Goal: Task Accomplishment & Management: Manage account settings

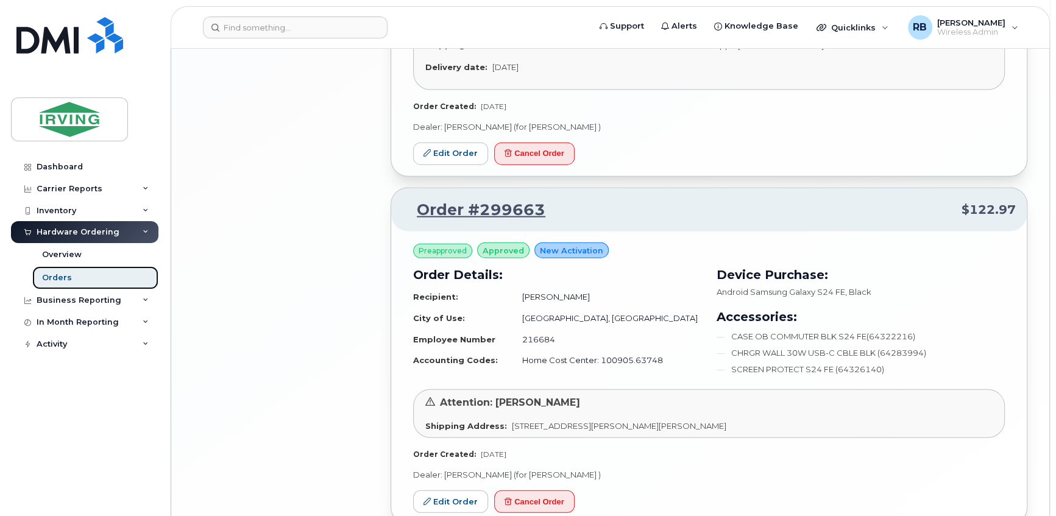
scroll to position [2393, 0]
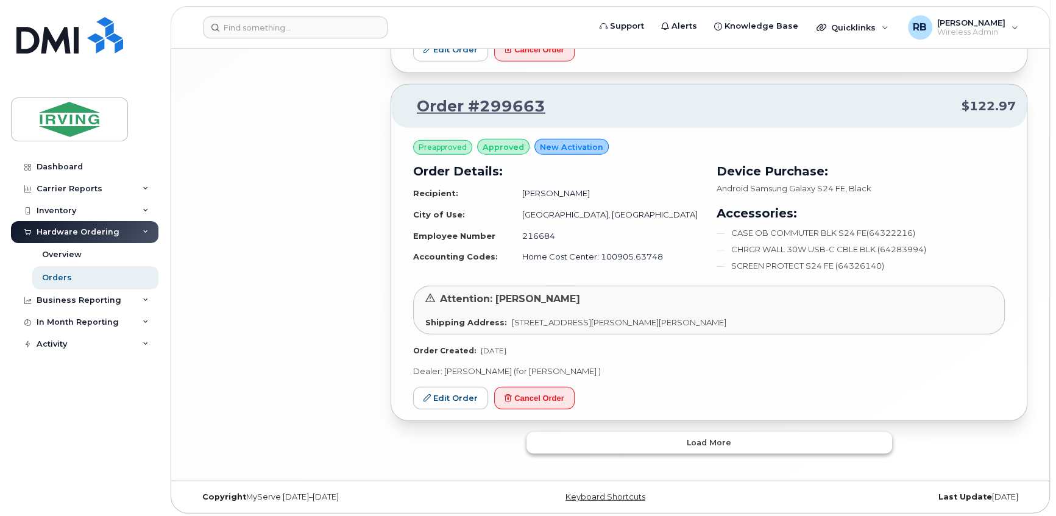
click at [636, 435] on button "Load more" at bounding box center [709, 443] width 366 height 22
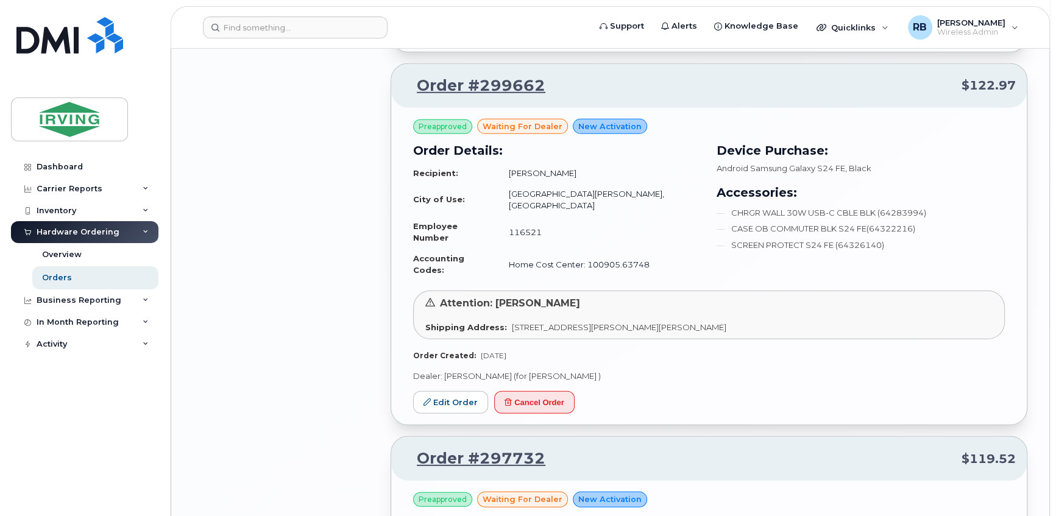
scroll to position [2762, 0]
click at [474, 391] on link "Edit Order" at bounding box center [450, 402] width 75 height 23
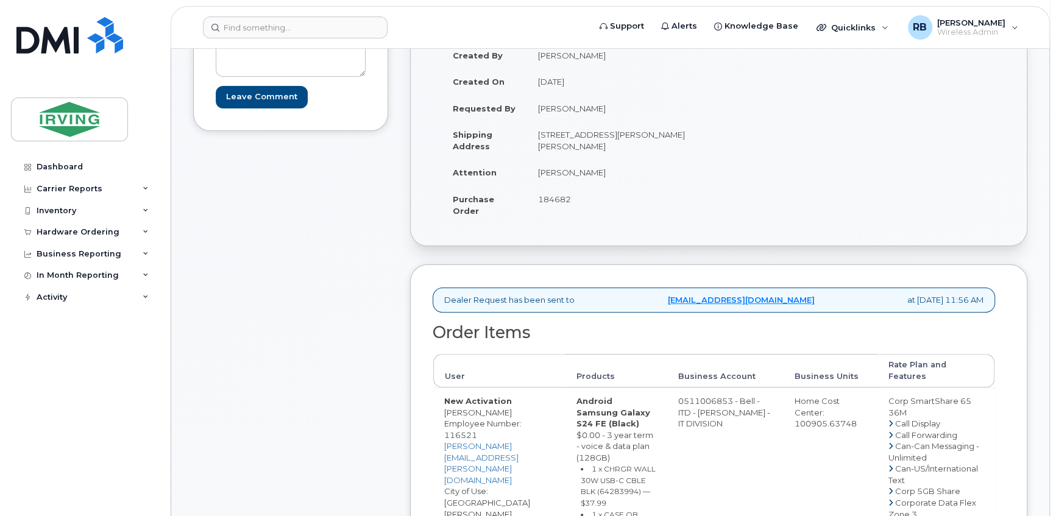
scroll to position [221, 0]
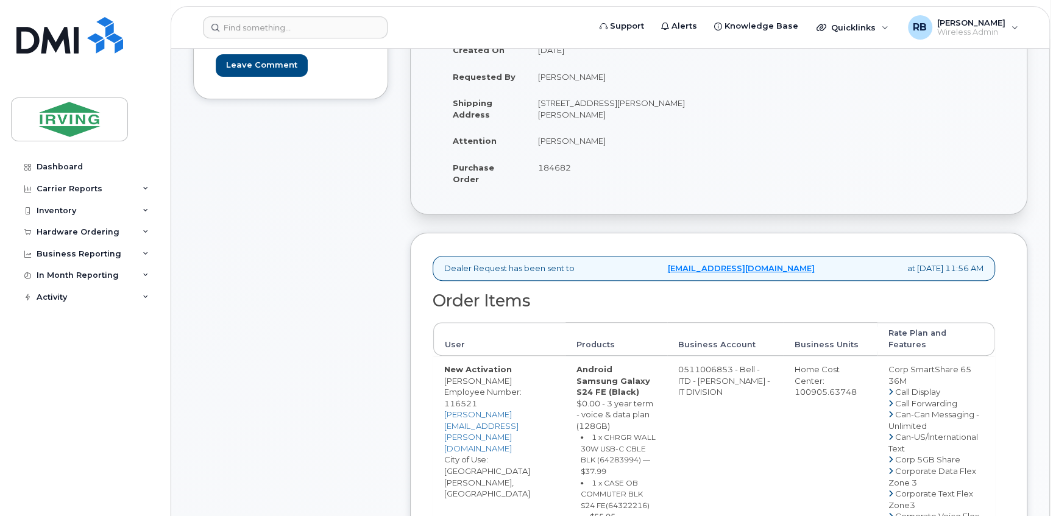
click at [554, 166] on span "184682" at bounding box center [554, 168] width 33 height 10
copy span "184682"
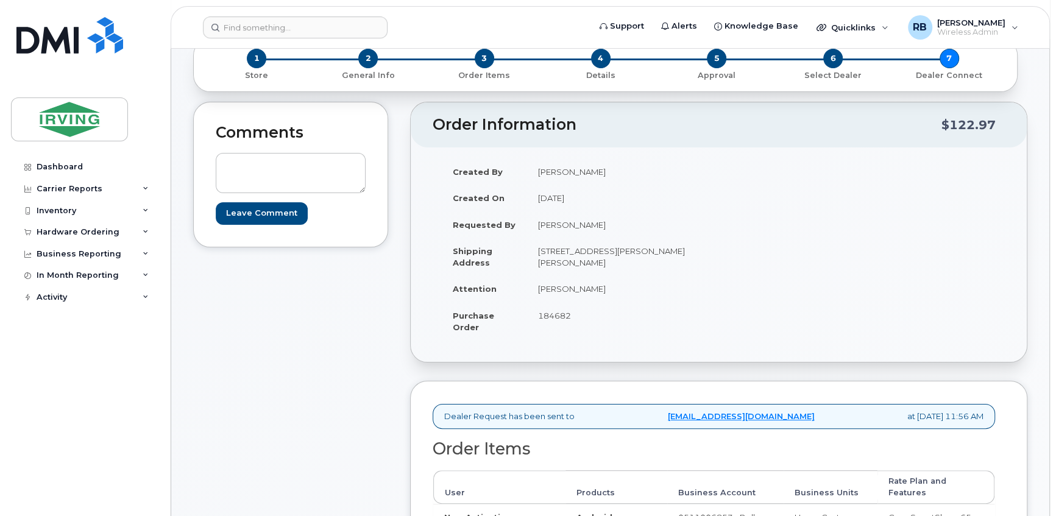
click at [581, 291] on td "[PERSON_NAME]" at bounding box center [618, 288] width 183 height 27
click at [606, 287] on td "Temi Ogunmuyiwa" at bounding box center [618, 288] width 183 height 27
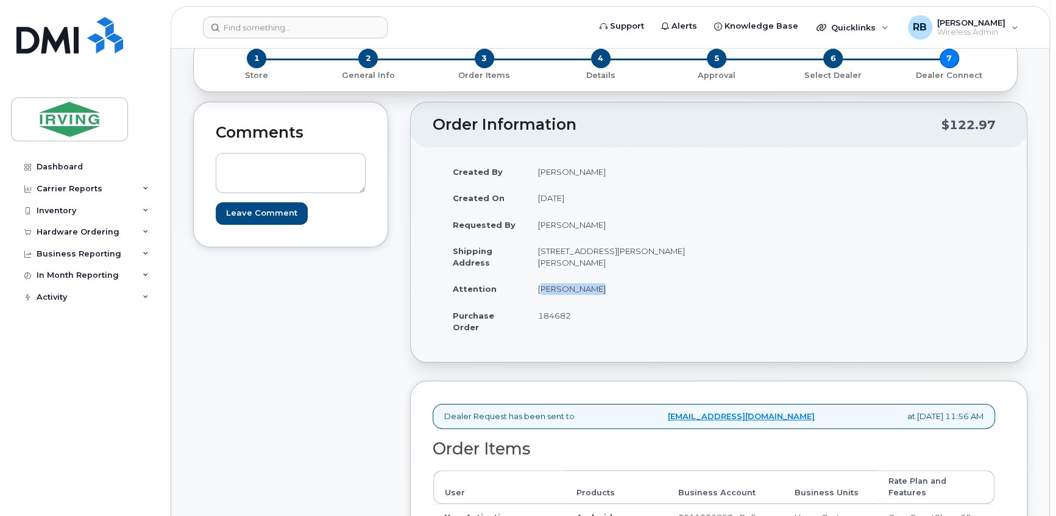
copy tbody "Temi Ogunmuyiwa"
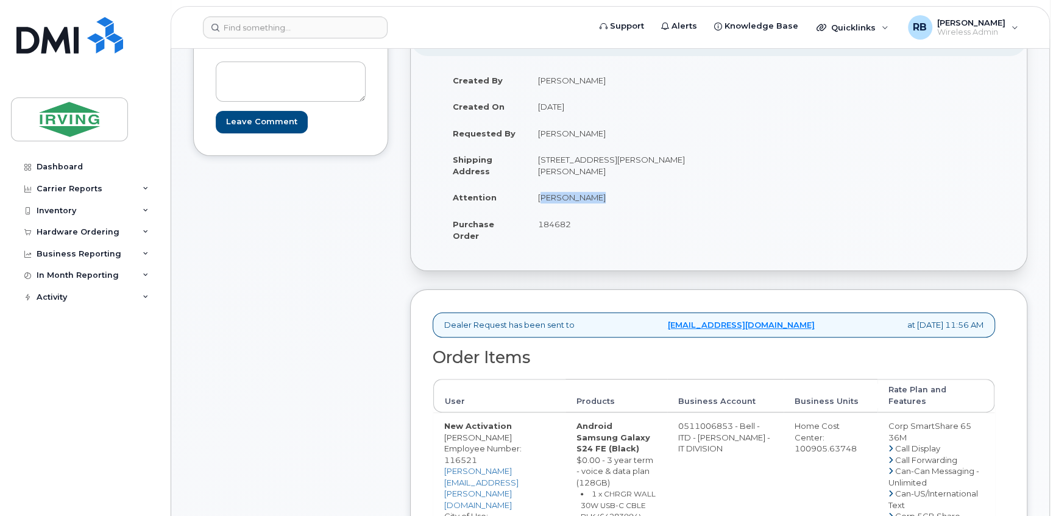
scroll to position [295, 0]
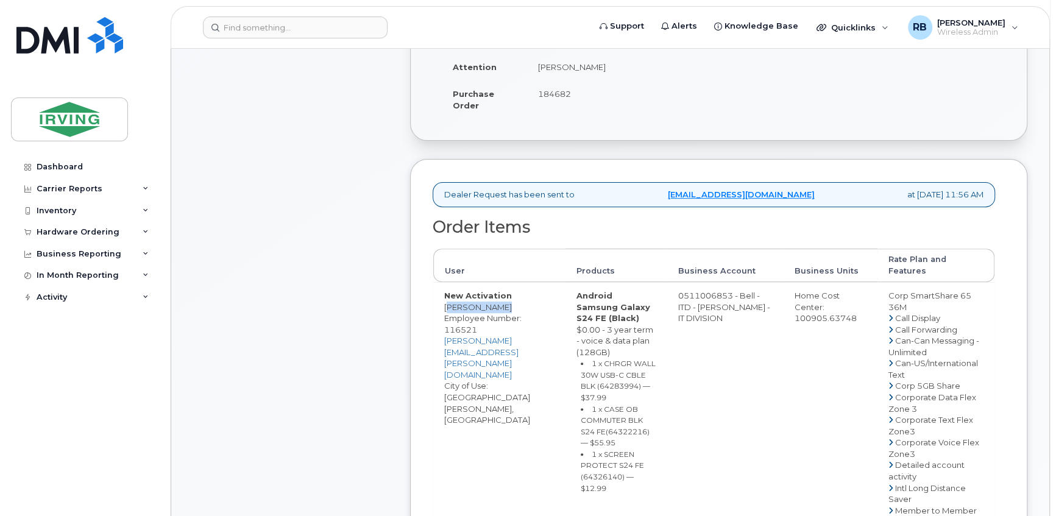
drag, startPoint x: 501, startPoint y: 305, endPoint x: 441, endPoint y: 310, distance: 59.9
copy td "Rowan Brooks"
click at [364, 342] on div "Comments Leave Comment" at bounding box center [290, 495] width 195 height 1230
drag, startPoint x: 500, startPoint y: 306, endPoint x: 445, endPoint y: 302, distance: 55.0
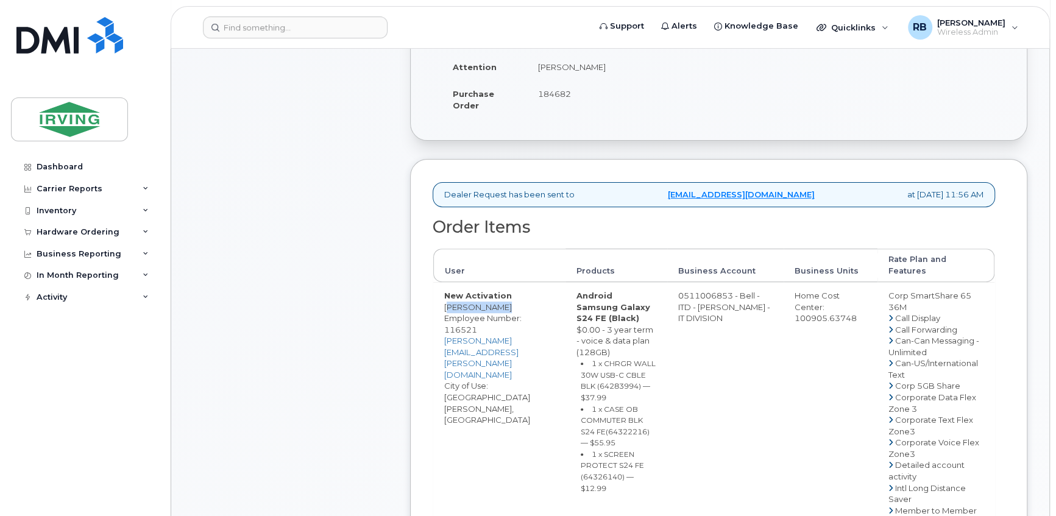
copy td "[PERSON_NAME]"
click at [618, 384] on small "1 x CHRGR WALL 30W USB-C CBLE BLK (64283994) — $37.99" at bounding box center [618, 380] width 75 height 43
copy small "64283994"
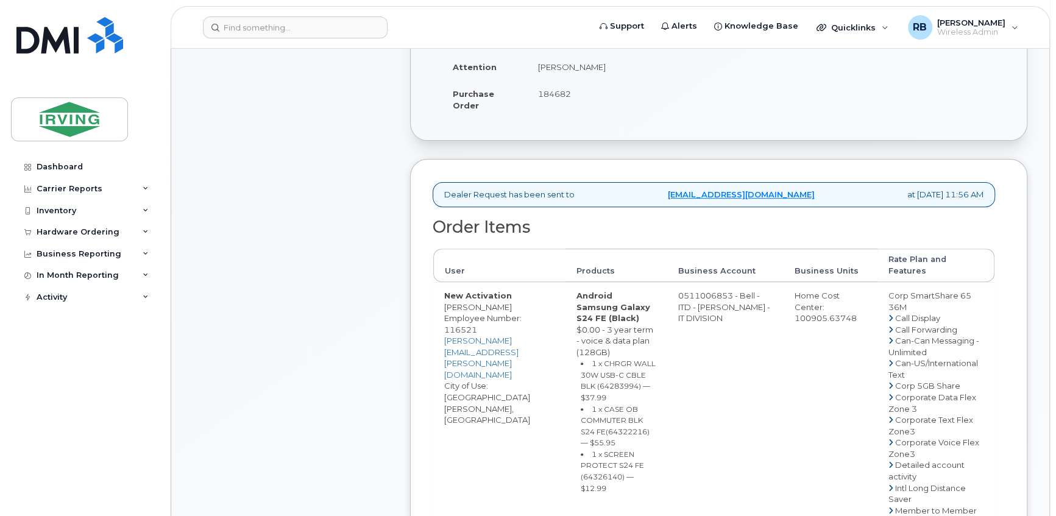
click at [625, 417] on small "1 x CASE OB COMMUTER BLK S24 FE(64322216) — $55.95" at bounding box center [615, 426] width 69 height 43
copy small "64322216"
click at [601, 466] on small "1 x SCREEN PROTECT S24 FE (64326140) — $12.99" at bounding box center [612, 471] width 63 height 43
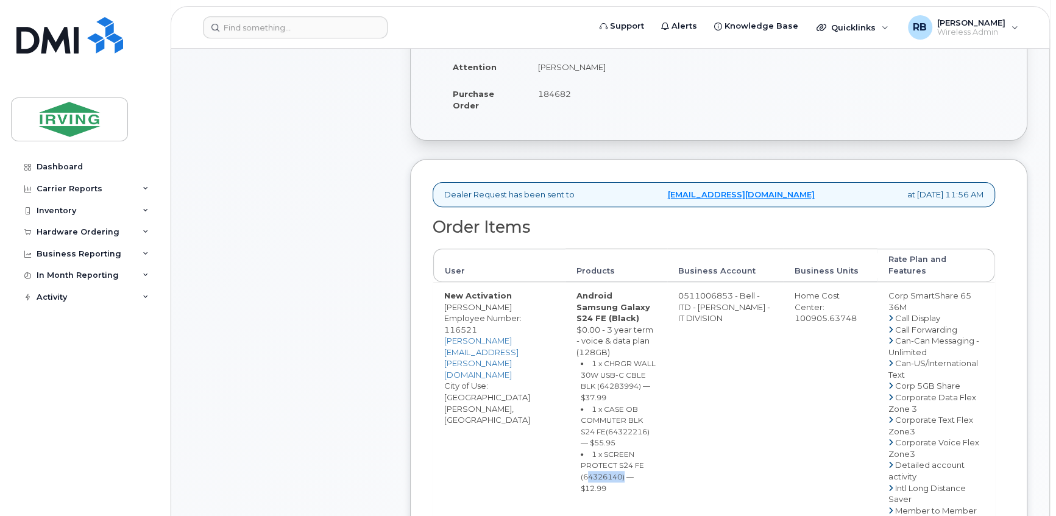
copy small "64326140"
drag, startPoint x: 701, startPoint y: 294, endPoint x: 750, endPoint y: 294, distance: 49.4
copy td "511006853"
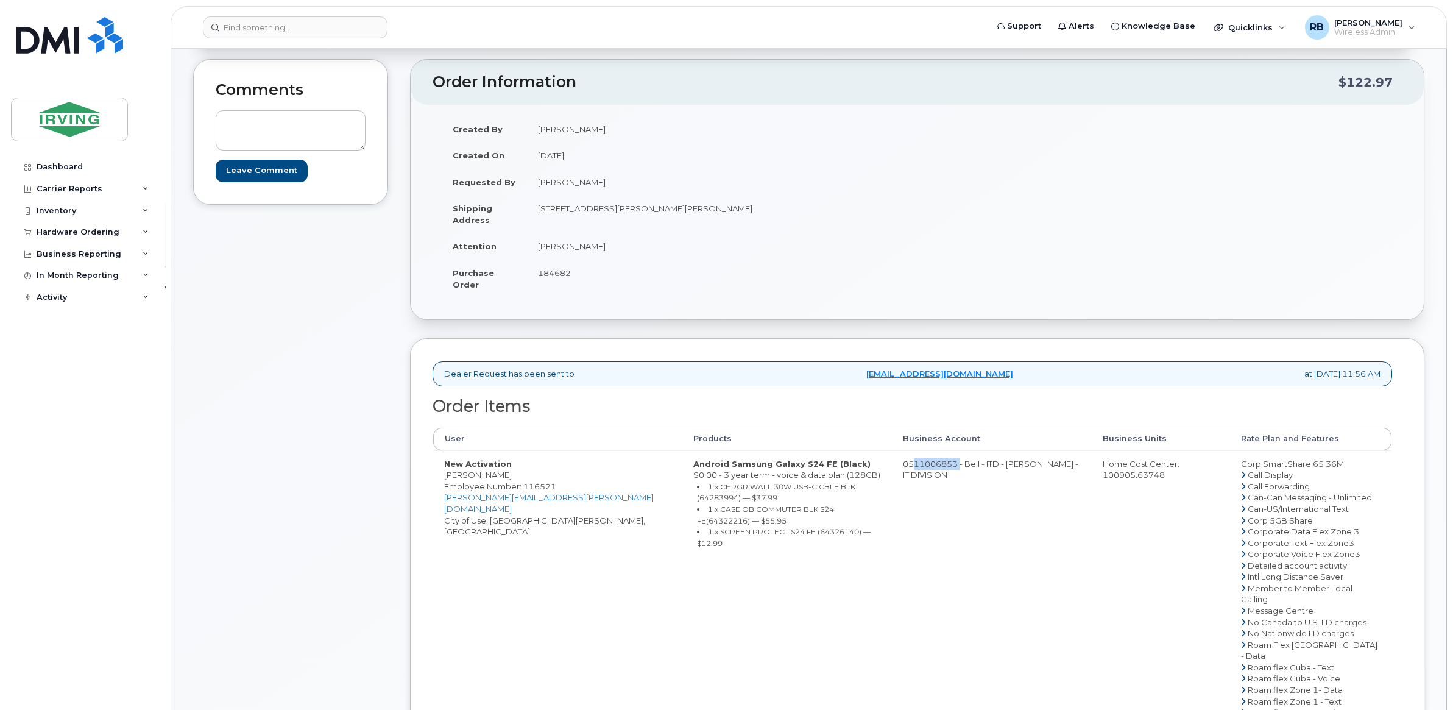
scroll to position [13, 0]
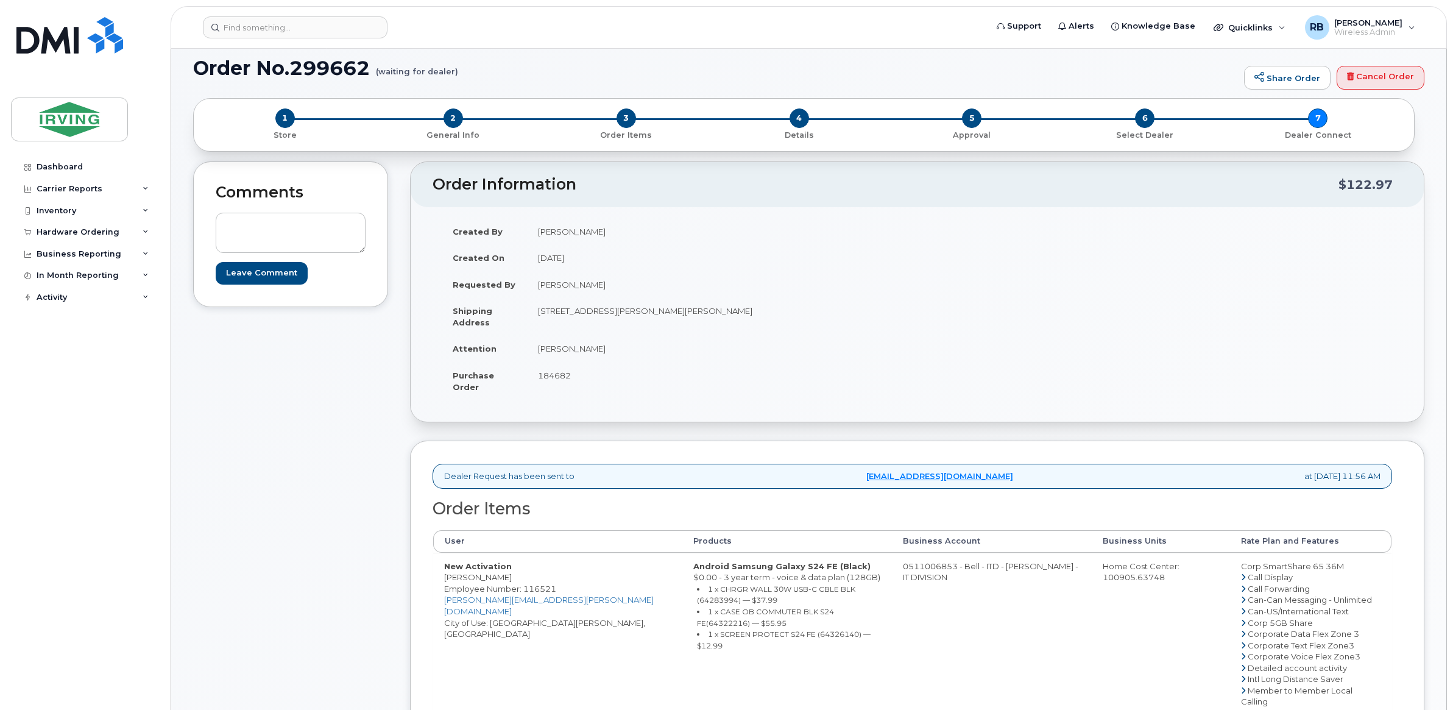
drag, startPoint x: 335, startPoint y: 275, endPoint x: 419, endPoint y: 343, distance: 107.8
click at [419, 343] on div "Created By Sherry Wood Created On September 1, 2025 Requested By Rowan Brooks S…" at bounding box center [917, 314] width 1013 height 215
click at [347, 375] on div "Comments Leave Comment" at bounding box center [290, 634] width 195 height 947
click at [364, 433] on div "Comments Leave Comment" at bounding box center [290, 634] width 195 height 947
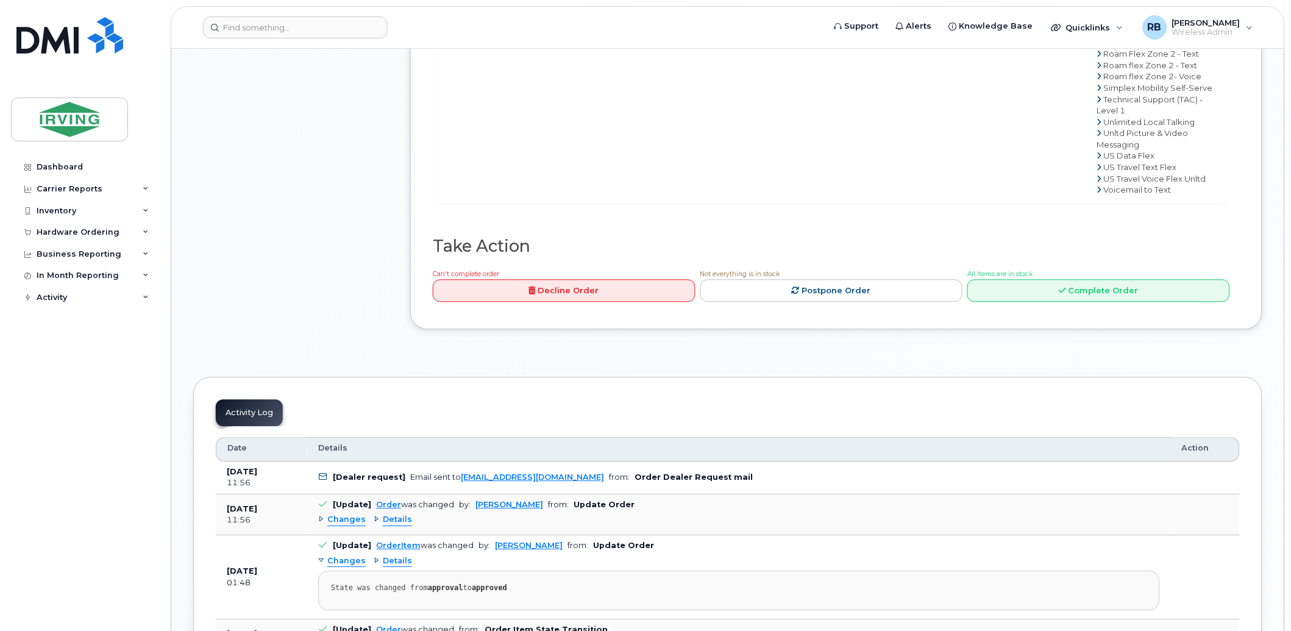
scroll to position [826, 0]
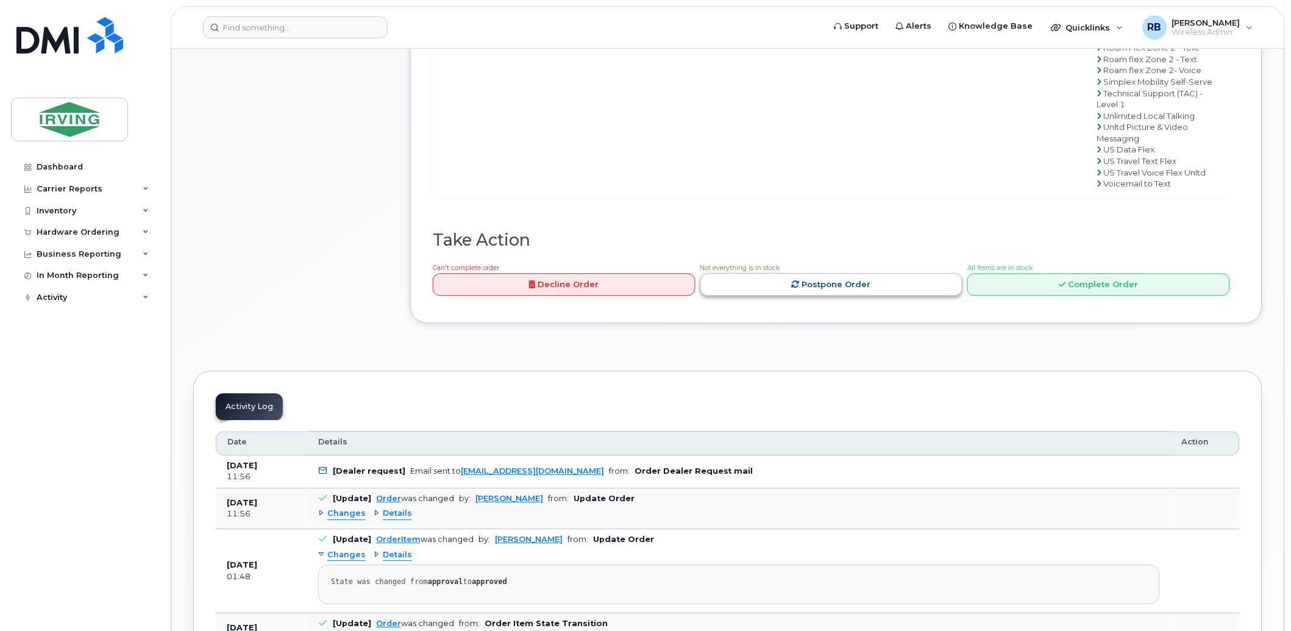
click at [878, 296] on link "Postpone Order" at bounding box center [831, 284] width 263 height 23
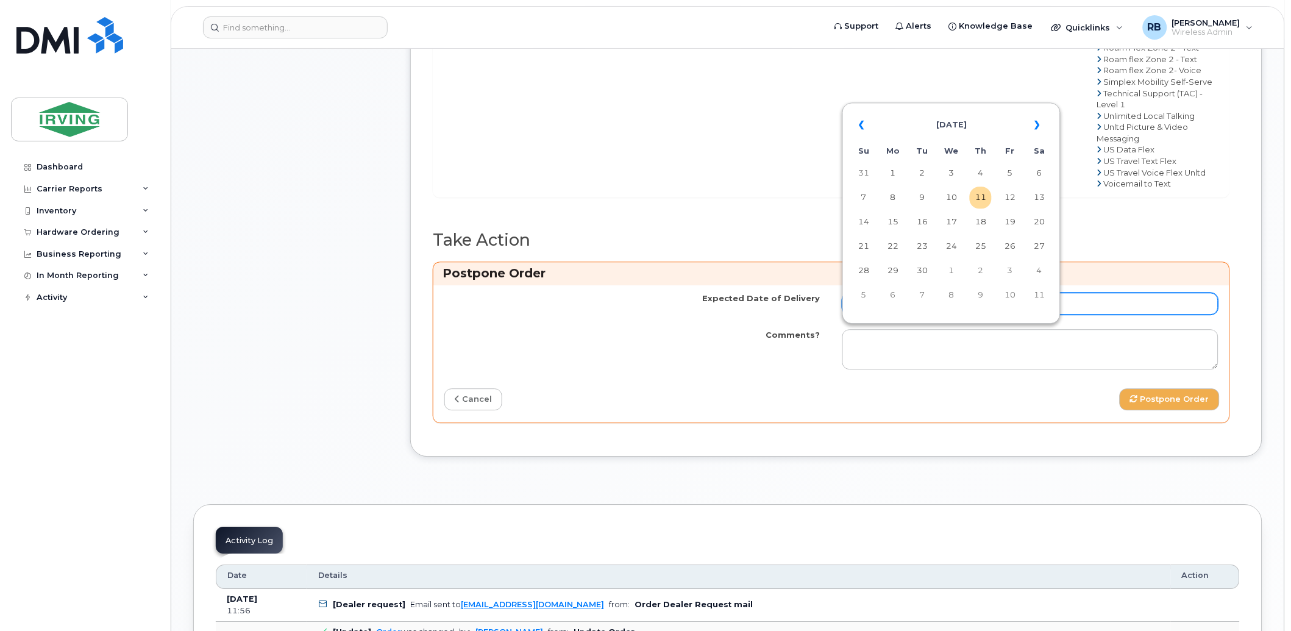
click at [870, 314] on input "Expected Date of Delivery" at bounding box center [1030, 303] width 376 height 22
click at [921, 222] on td "16" at bounding box center [922, 222] width 22 height 22
type input "[DATE]"
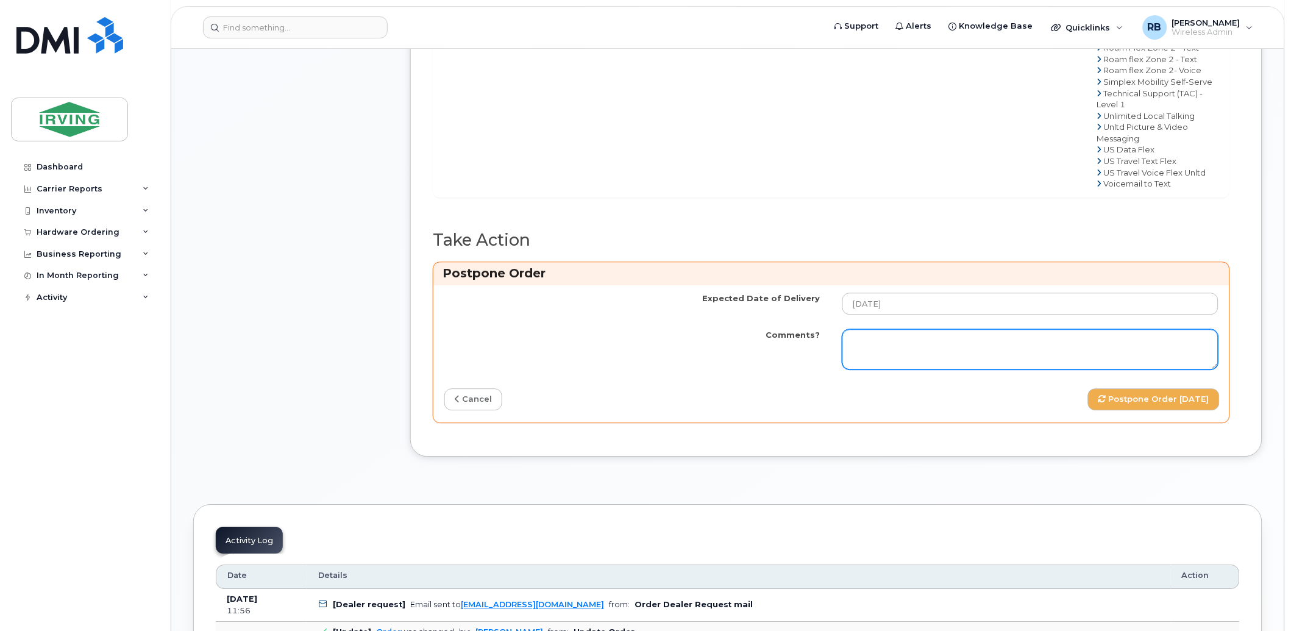
click at [879, 369] on textarea "Comments?" at bounding box center [1030, 349] width 376 height 40
paste textarea "Please note that item #64326140 (SCREEN PROTECT S24 FE – $12.99) is no longer a…"
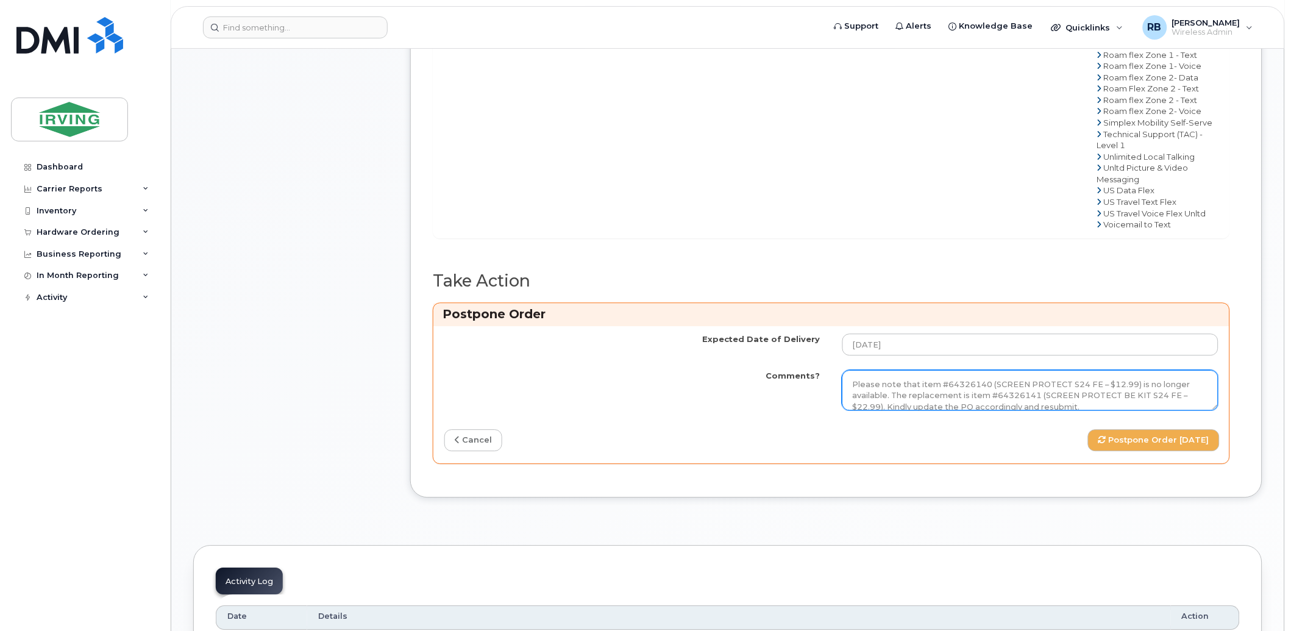
scroll to position [812, 0]
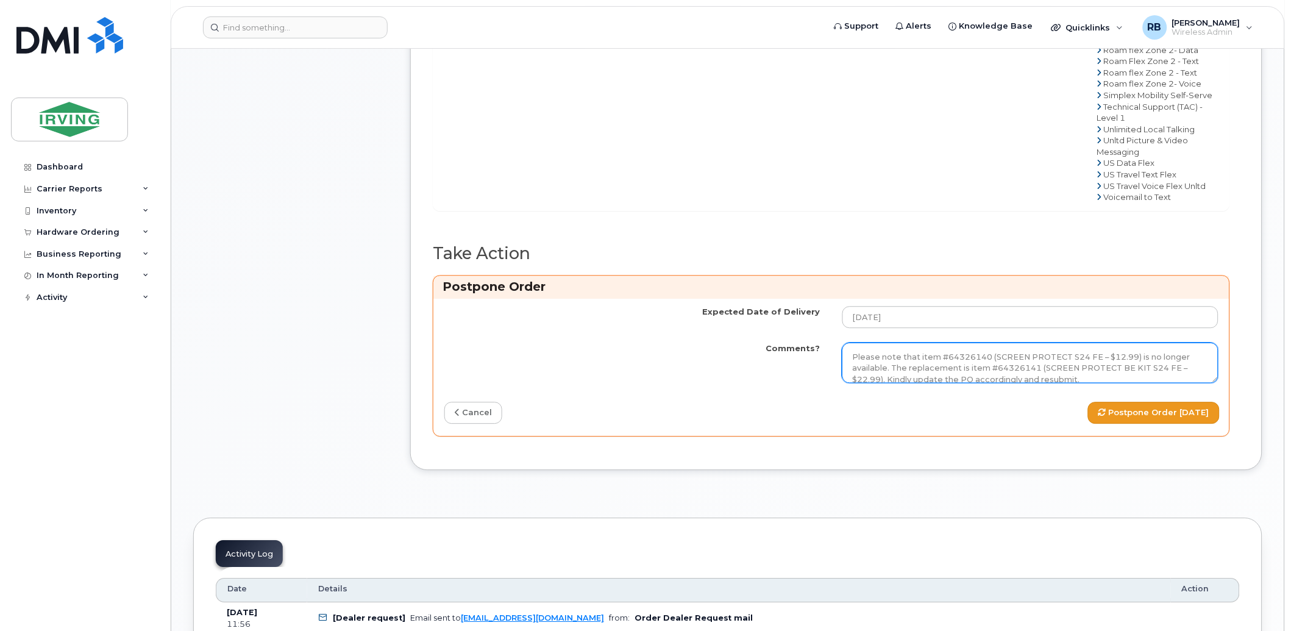
type textarea "Please note that item #64326140 (SCREEN PROTECT S24 FE – $12.99) is no longer a…"
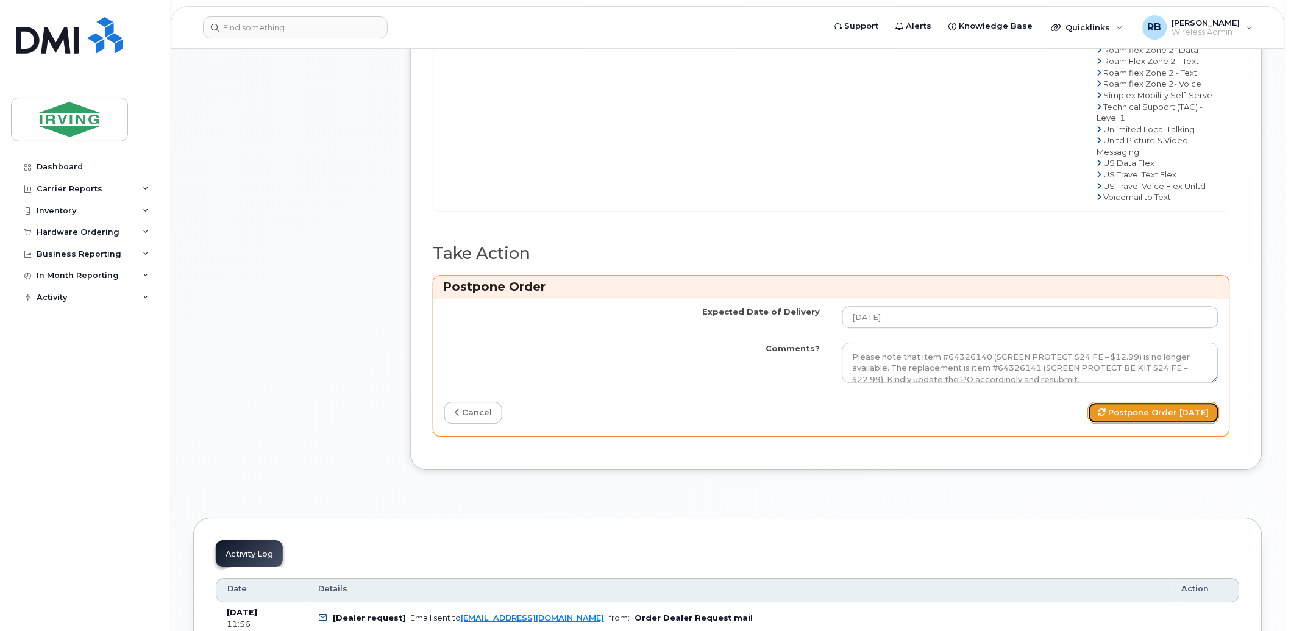
click at [1055, 424] on button "Postpone Order 2025-09-16" at bounding box center [1154, 413] width 132 height 23
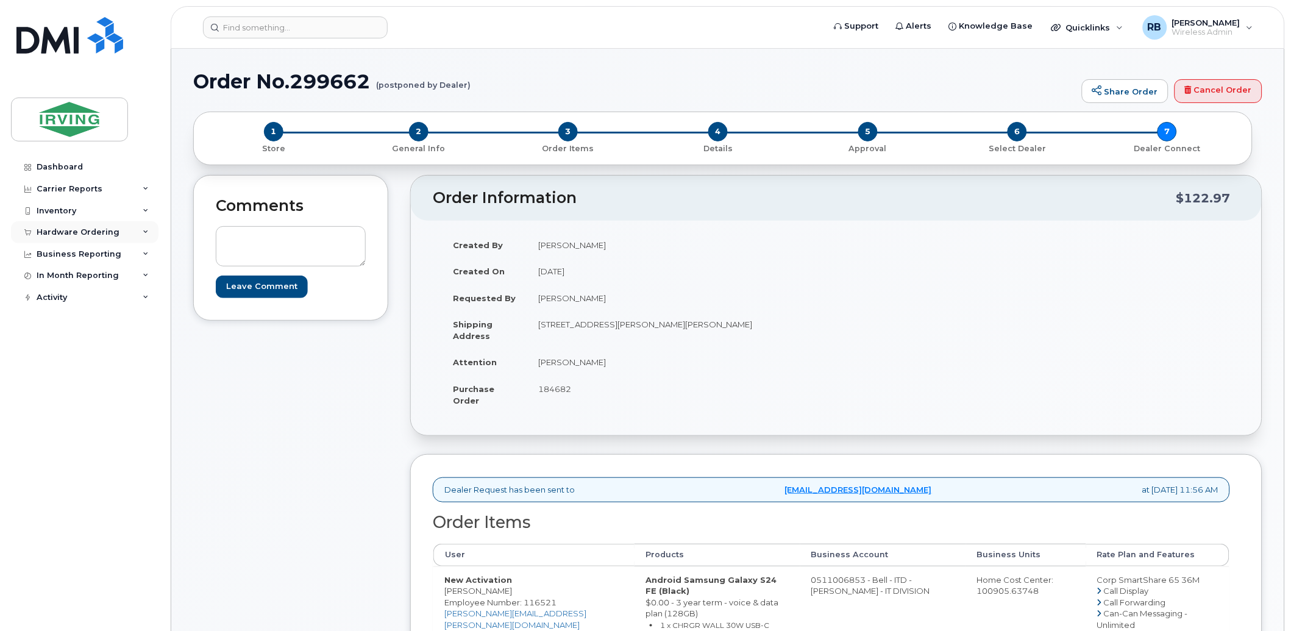
click at [102, 239] on div "Hardware Ordering" at bounding box center [84, 232] width 147 height 22
click at [75, 278] on link "Orders" at bounding box center [95, 277] width 126 height 23
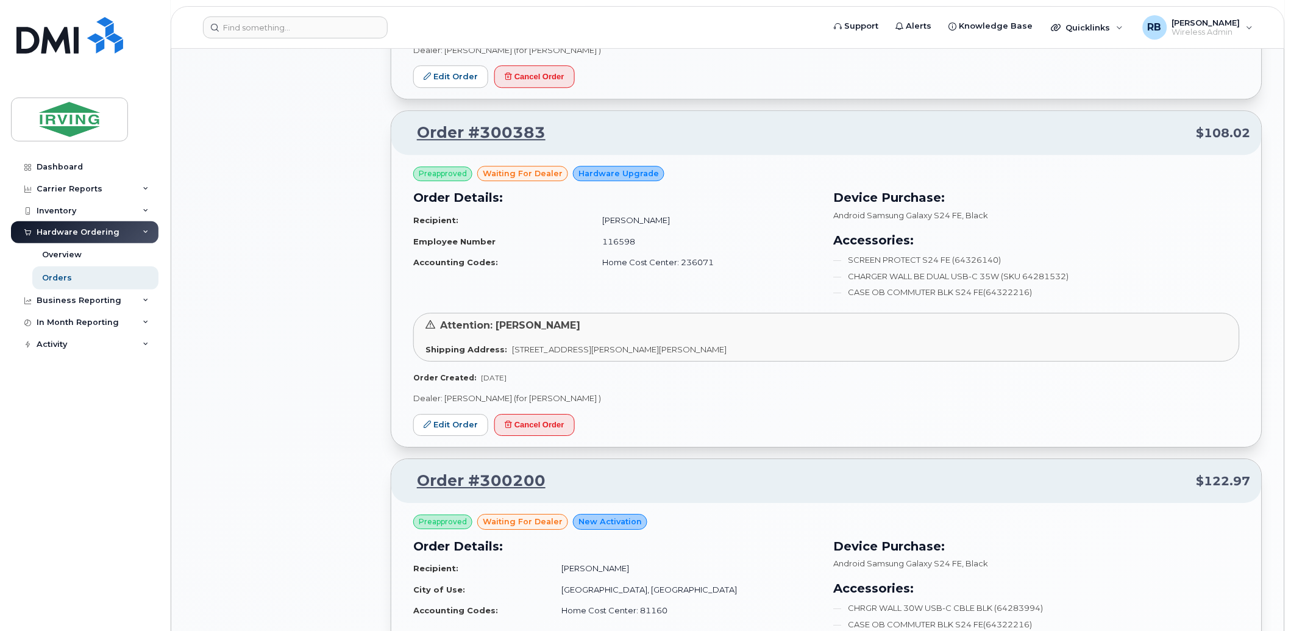
scroll to position [993, 0]
click at [448, 422] on link "Edit Order" at bounding box center [450, 424] width 75 height 23
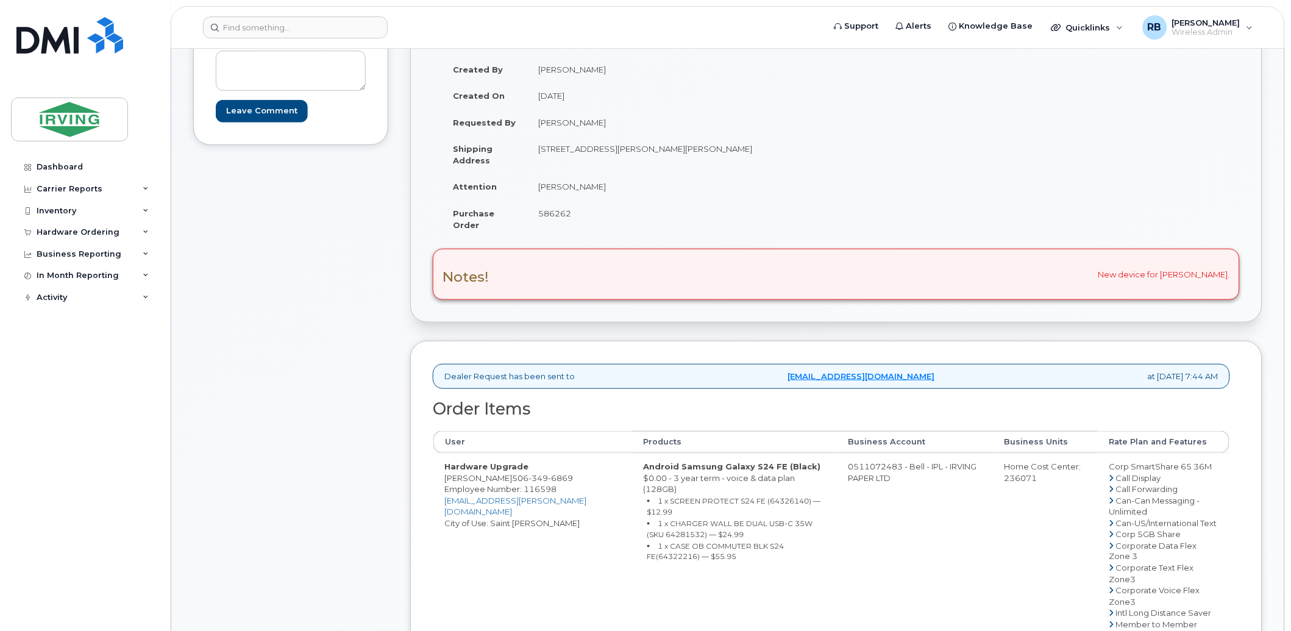
scroll to position [90, 0]
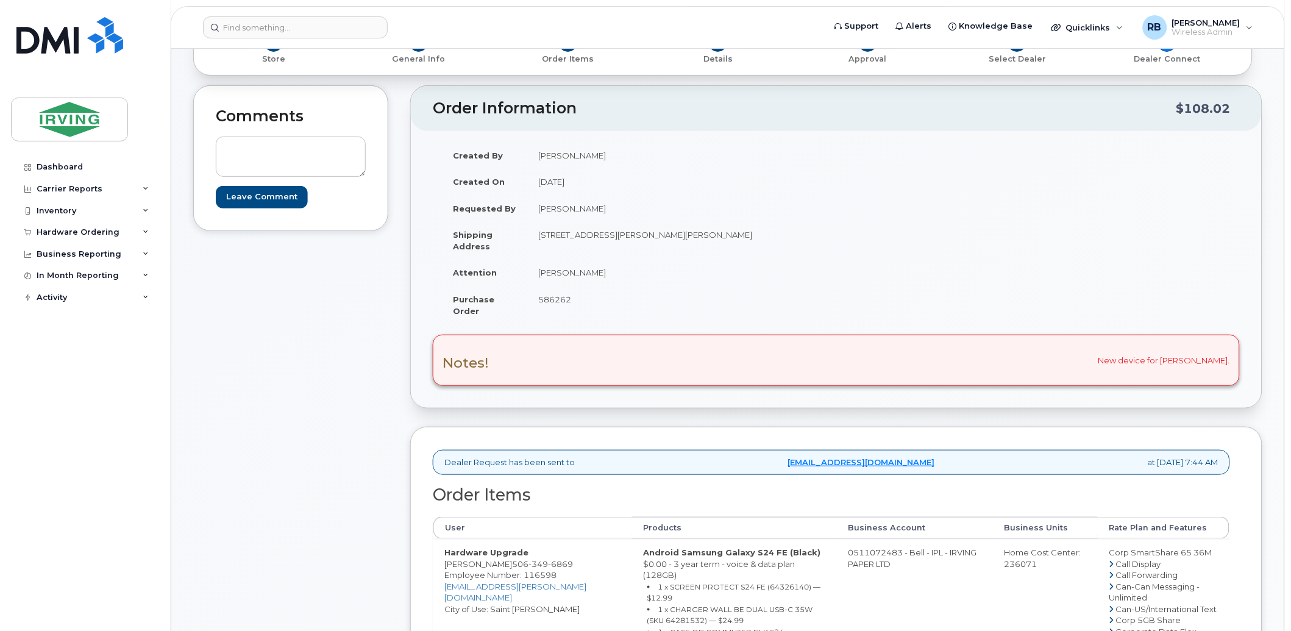
drag, startPoint x: 600, startPoint y: 272, endPoint x: 539, endPoint y: 272, distance: 60.3
click at [539, 272] on td "Jane Ferguson" at bounding box center [677, 272] width 300 height 27
copy td "Jane Ferguson"
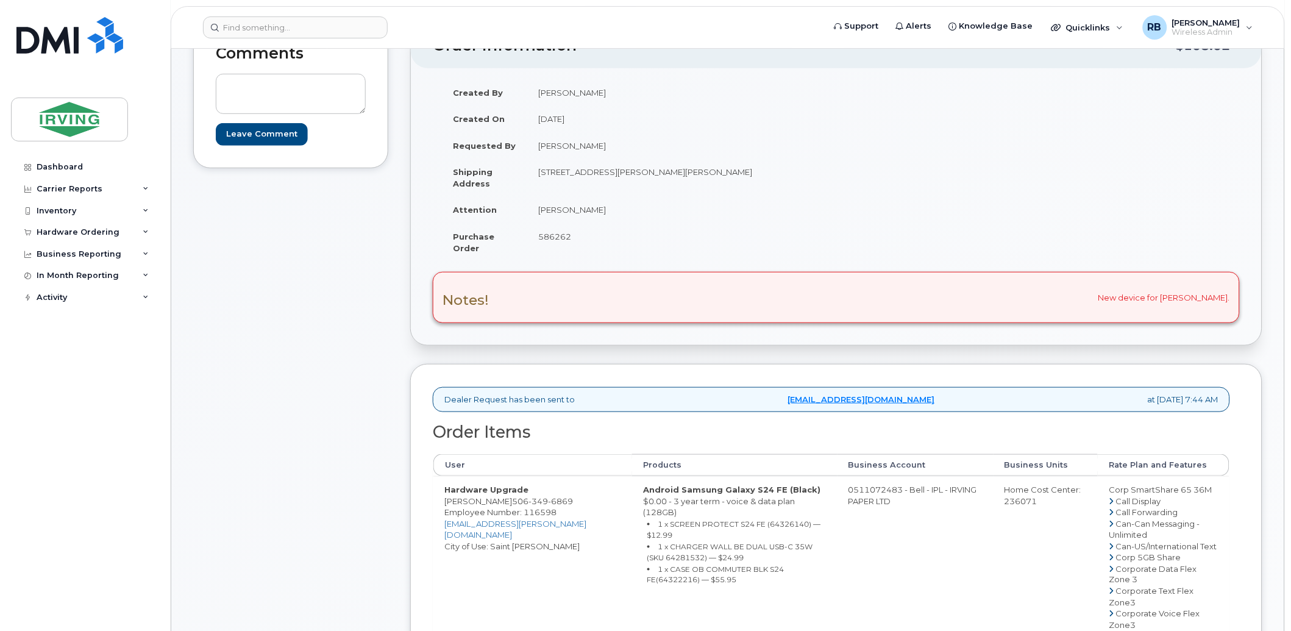
scroll to position [180, 0]
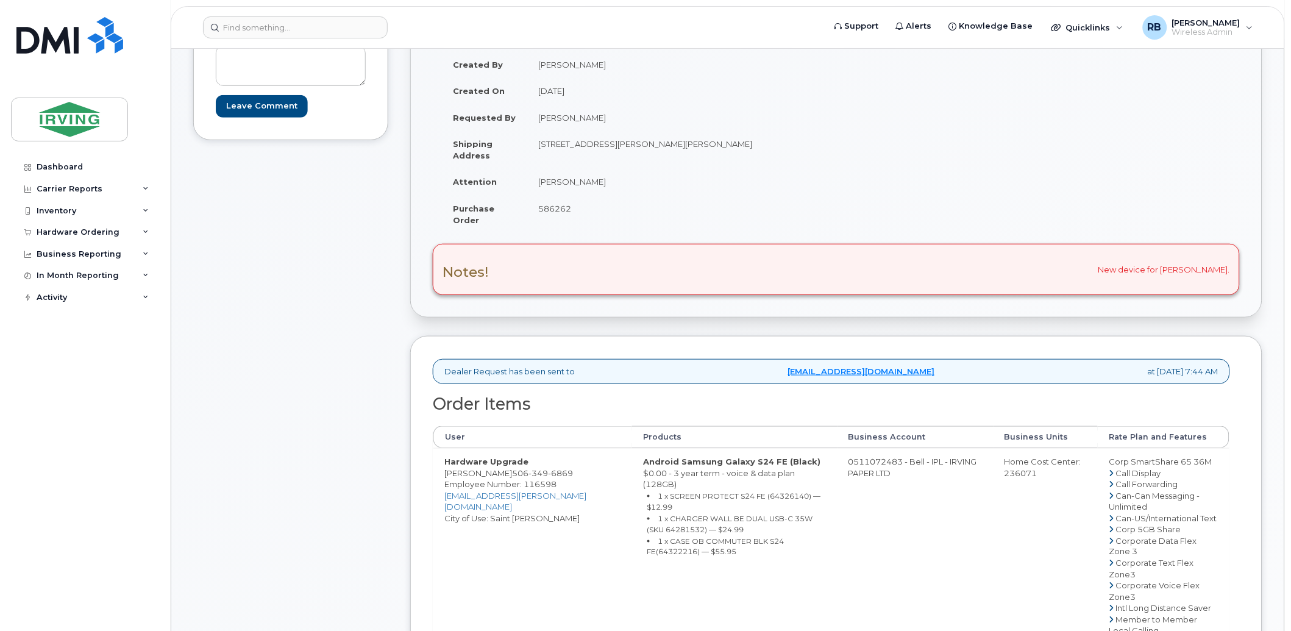
drag, startPoint x: 497, startPoint y: 472, endPoint x: 442, endPoint y: 471, distance: 54.2
copy td "[PERSON_NAME]"
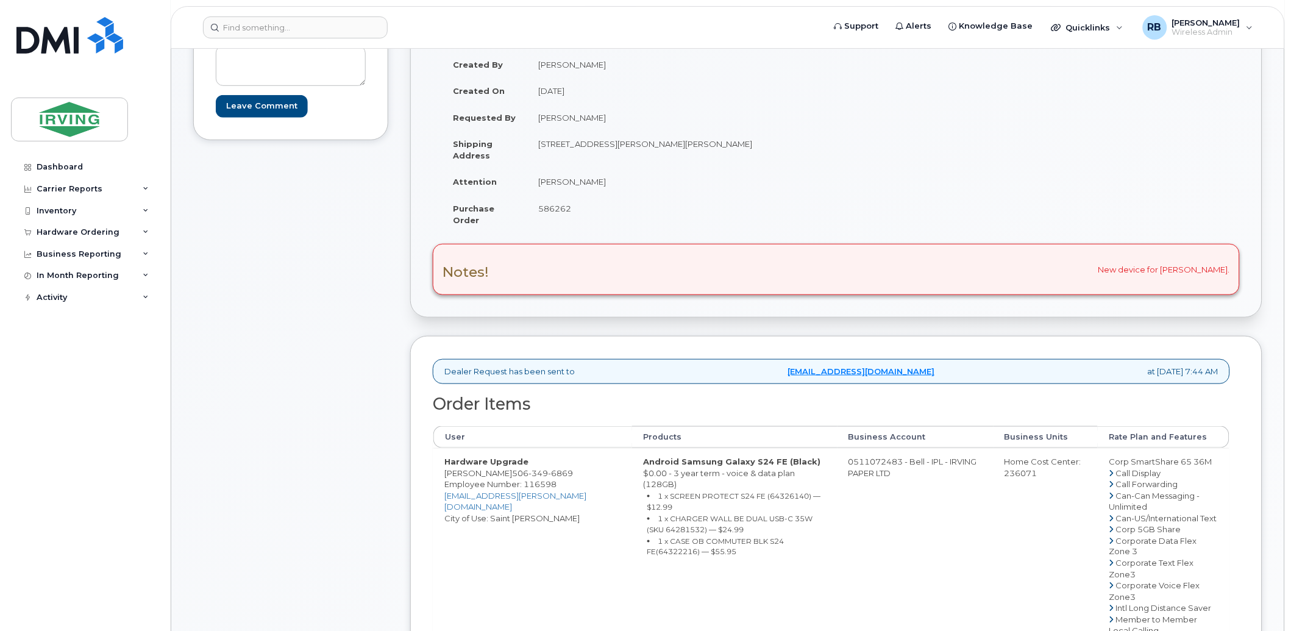
click at [753, 491] on small "1 x SCREEN PROTECT S24 FE (64326140) — $12.99" at bounding box center [734, 501] width 174 height 21
copy small "64326140"
click at [647, 520] on small "1 x CHARGER WALL BE DUAL USB-C 35W (SKU 64281532) — $24.99" at bounding box center [730, 524] width 166 height 21
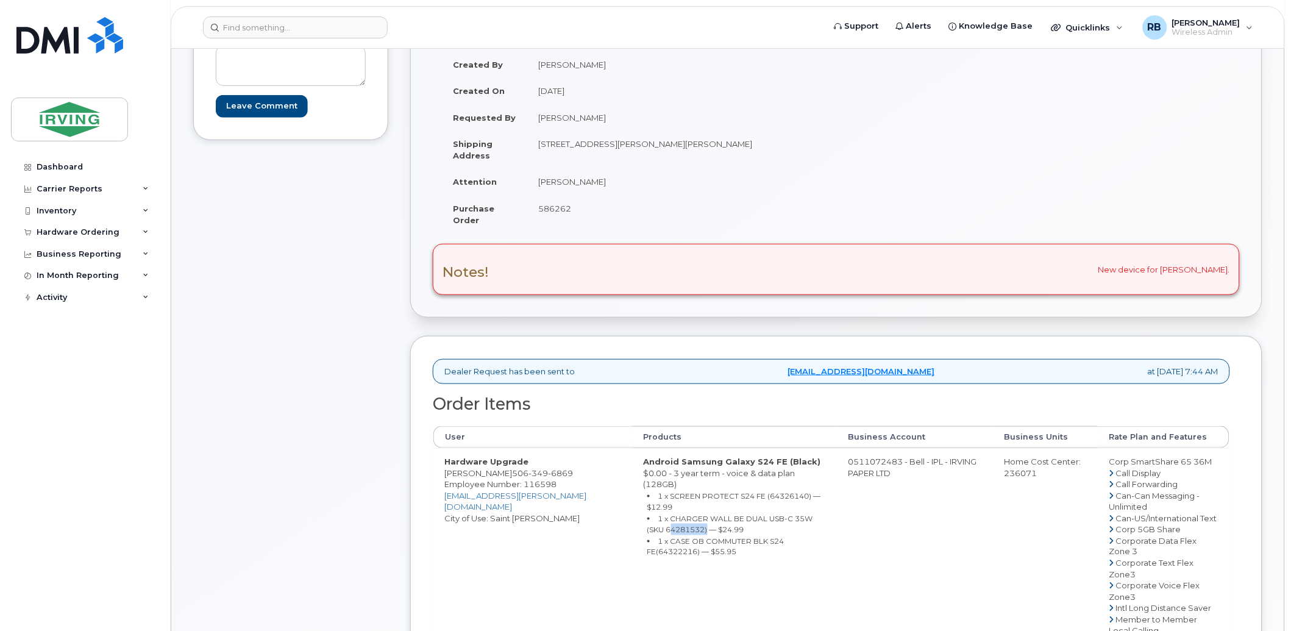
copy small "64281532"
click at [781, 536] on small "1 x CASE OB COMMUTER BLK S24 FE(64322216) — $55.95" at bounding box center [715, 546] width 137 height 21
copy small "64322216"
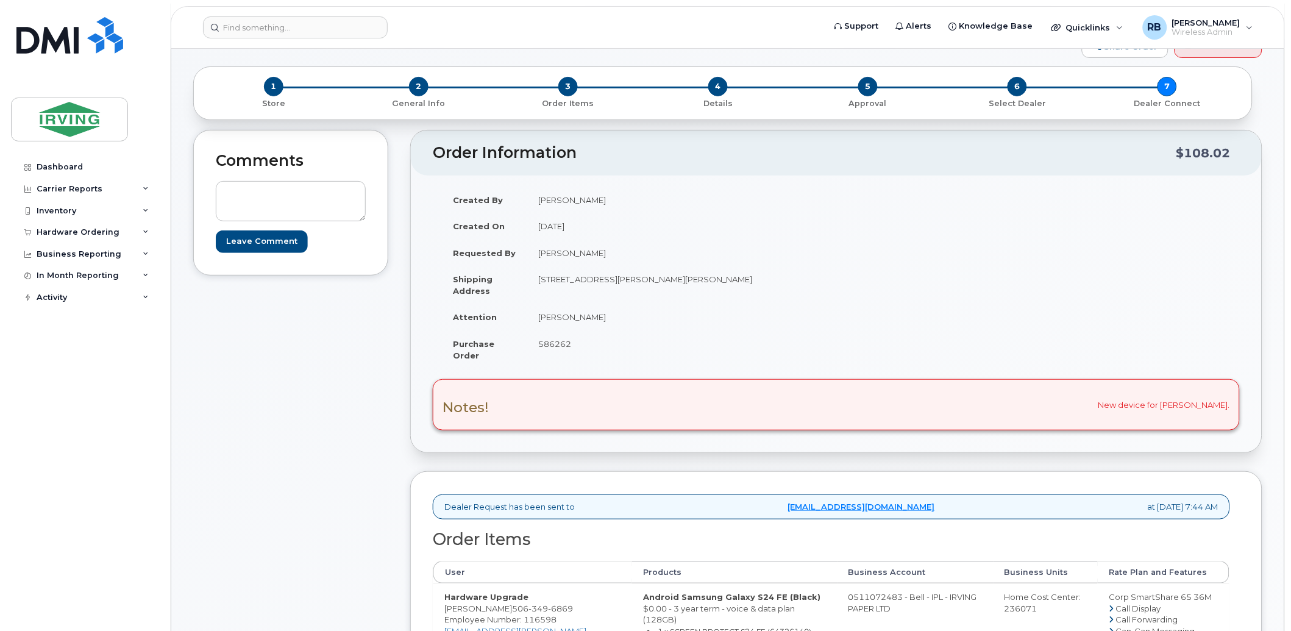
scroll to position [0, 0]
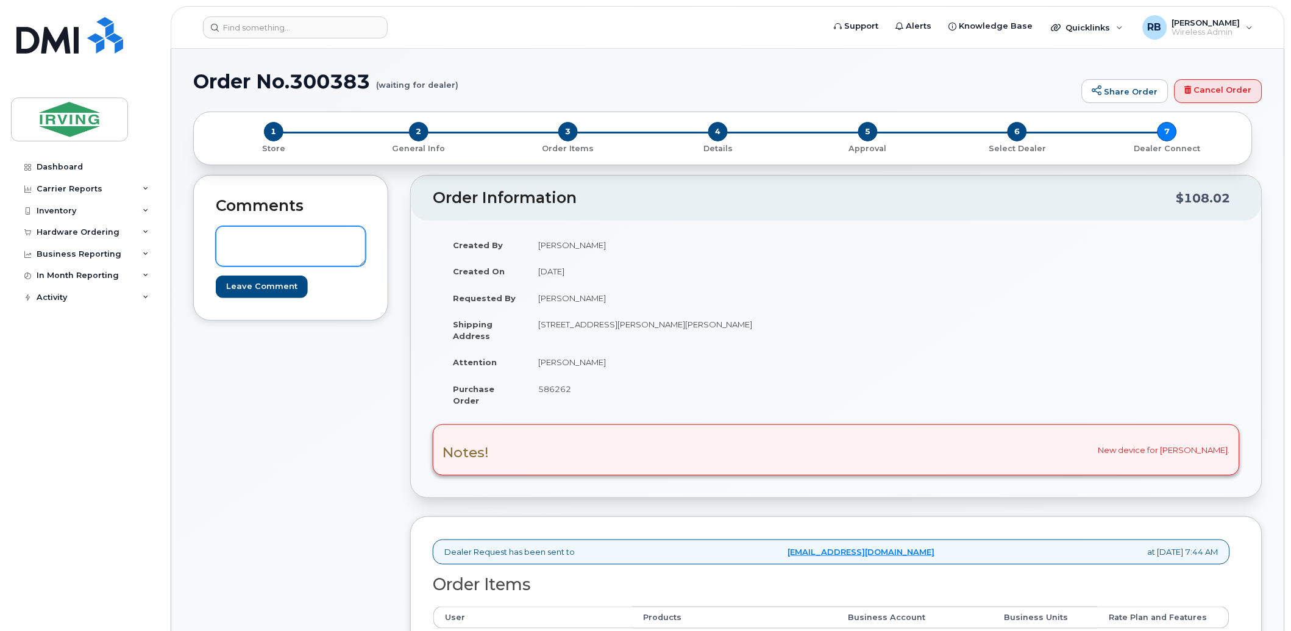
click at [278, 239] on textarea at bounding box center [291, 246] width 150 height 40
type textarea "i"
paste textarea "64322216"
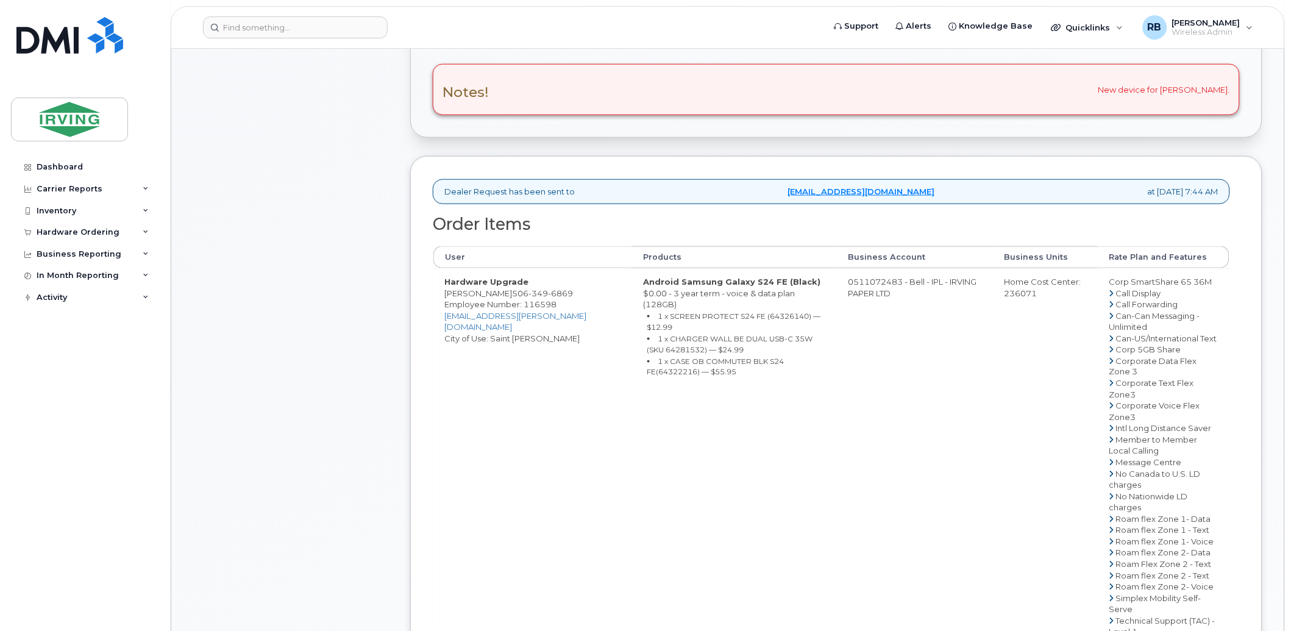
scroll to position [361, 0]
click at [762, 311] on small "1 x SCREEN PROTECT S24 FE (64326140) — $12.99" at bounding box center [734, 321] width 174 height 21
copy small "64326140"
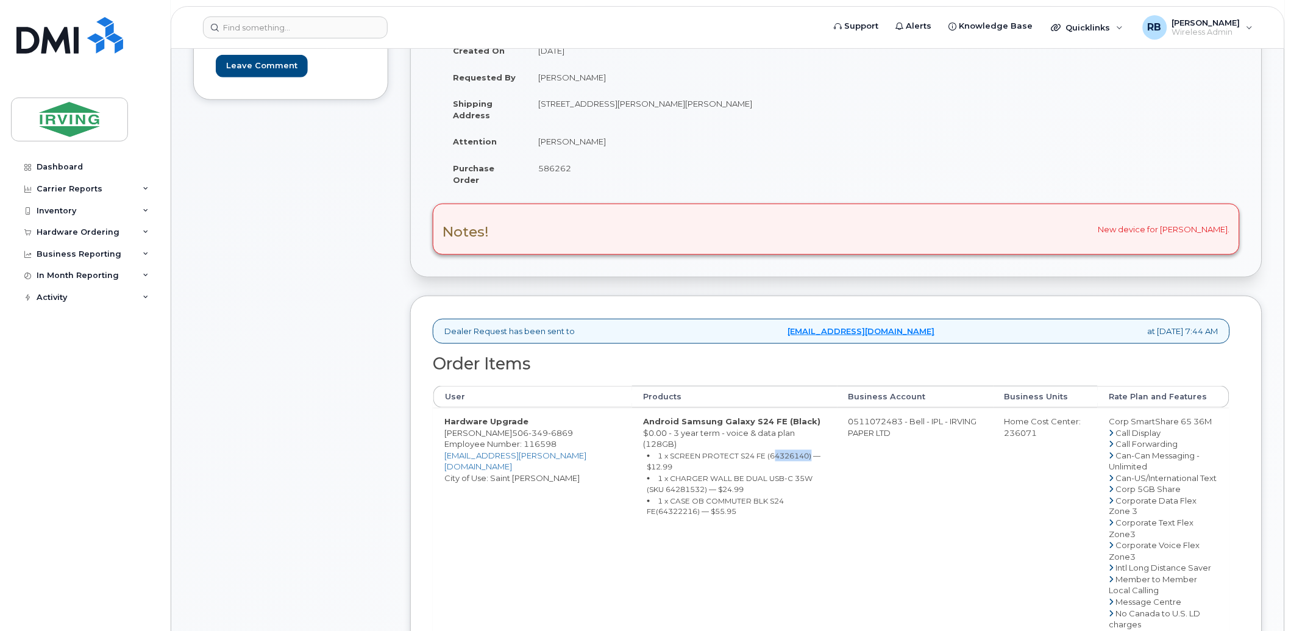
scroll to position [0, 0]
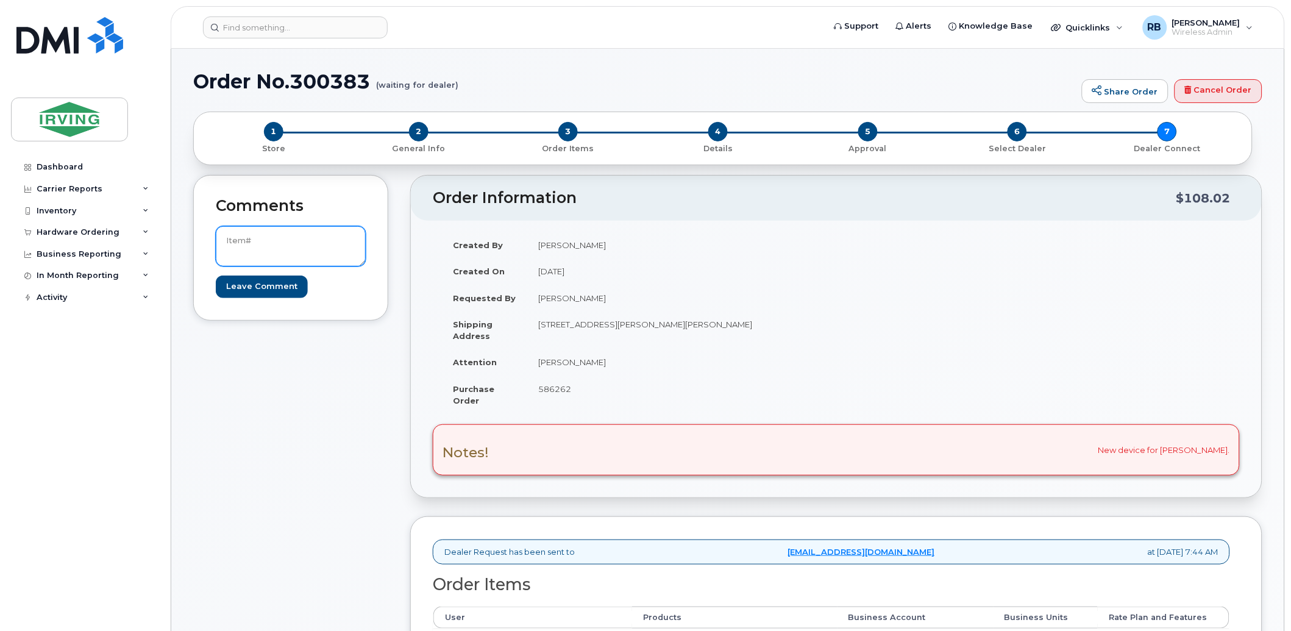
click at [300, 240] on textarea "Item#" at bounding box center [291, 246] width 150 height 40
paste textarea "64326140"
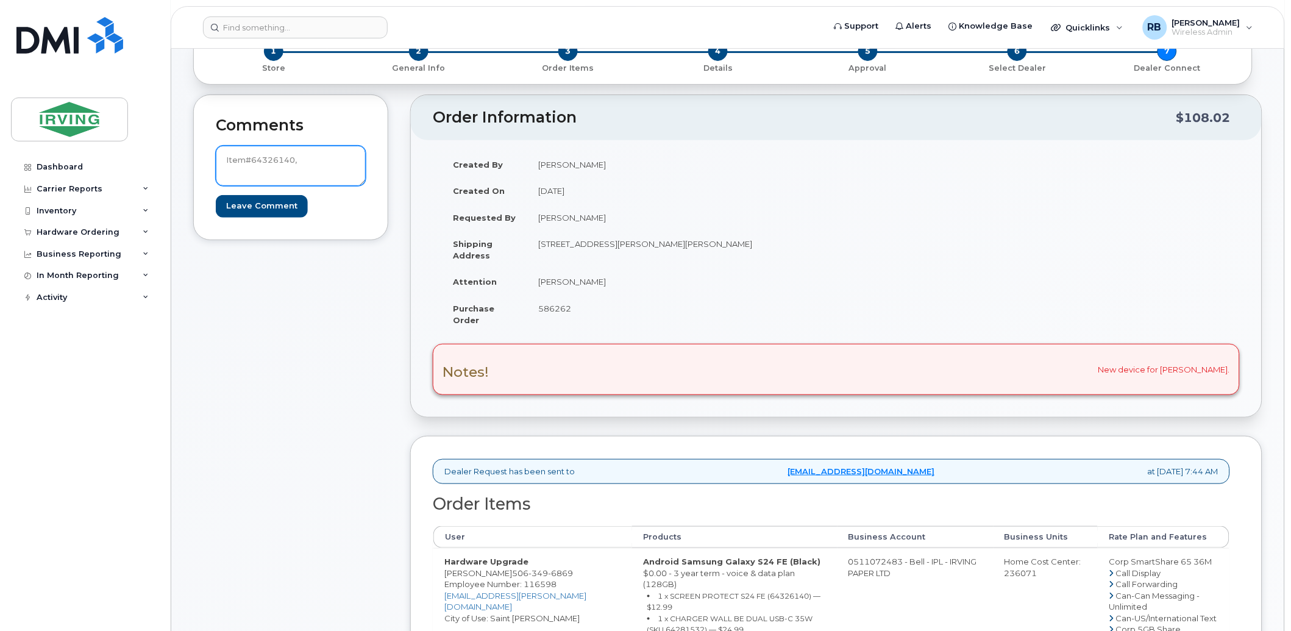
scroll to position [271, 0]
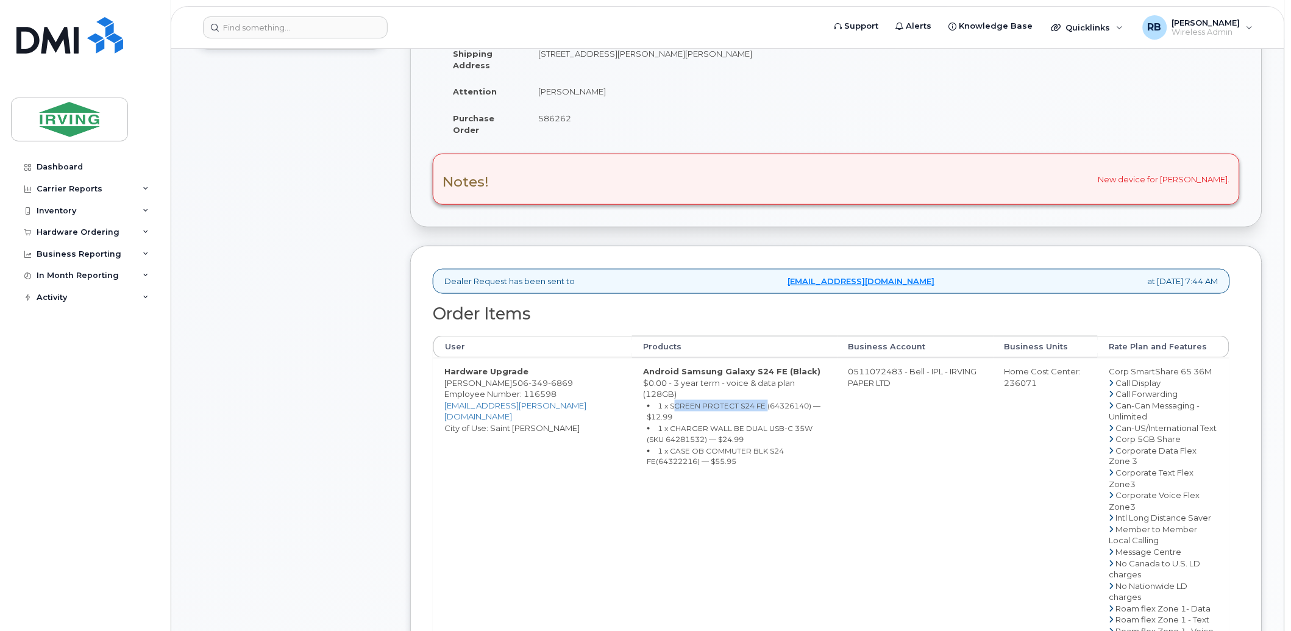
drag, startPoint x: 637, startPoint y: 397, endPoint x: 733, endPoint y: 395, distance: 96.3
click at [733, 401] on small "1 x SCREEN PROTECT S24 FE (64326140) — $12.99" at bounding box center [734, 411] width 174 height 21
copy small "SCREEN PROTECT S24 FE"
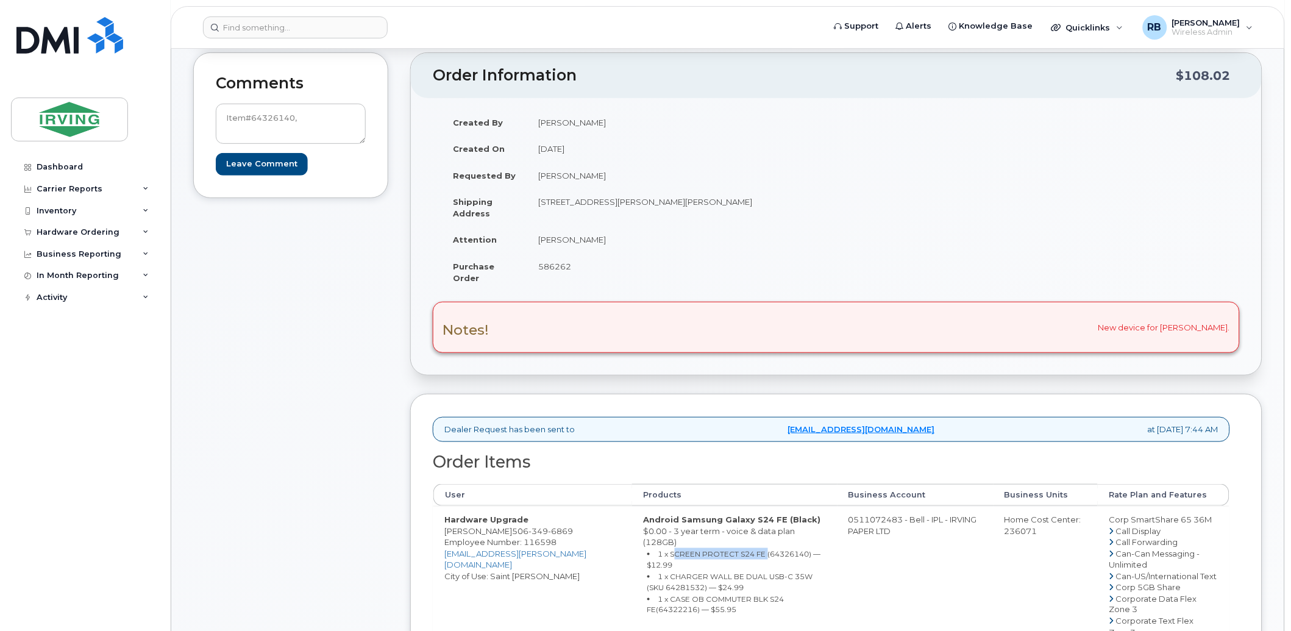
scroll to position [0, 0]
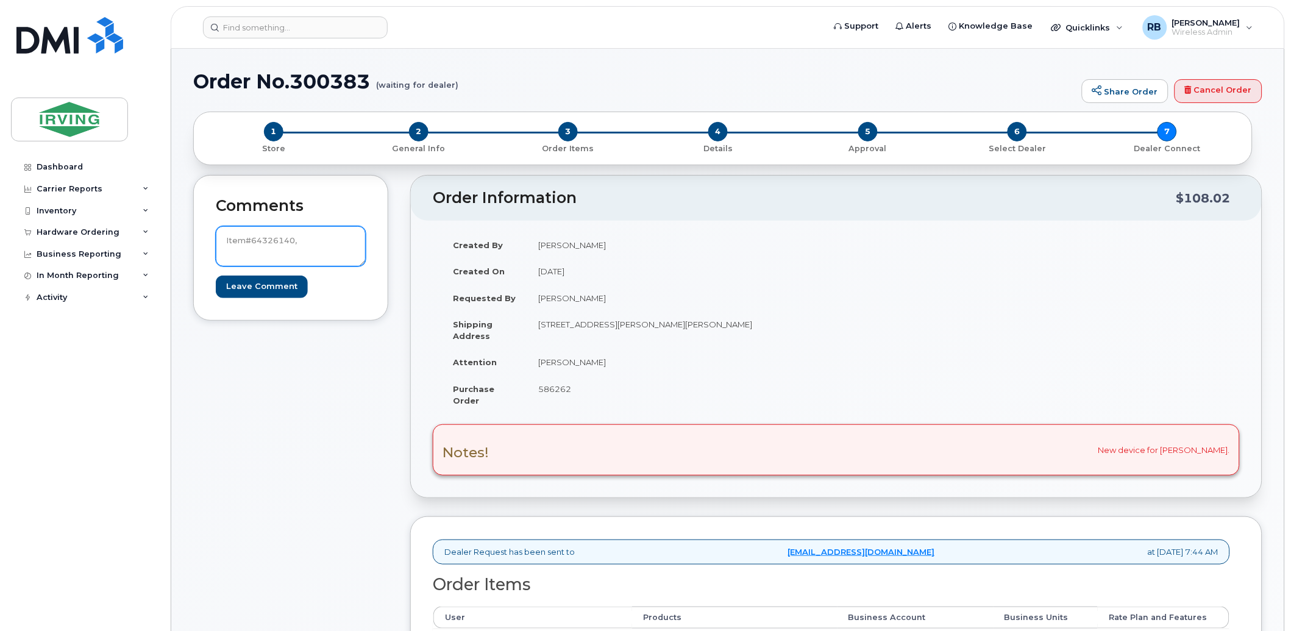
click at [320, 243] on textarea "Item#64326140," at bounding box center [291, 246] width 150 height 40
paste textarea "SCREEN PROTECT S24 FE"
paste textarea "64326141"
paste textarea "SCREEN PROTECT BE KIT S24 FE"
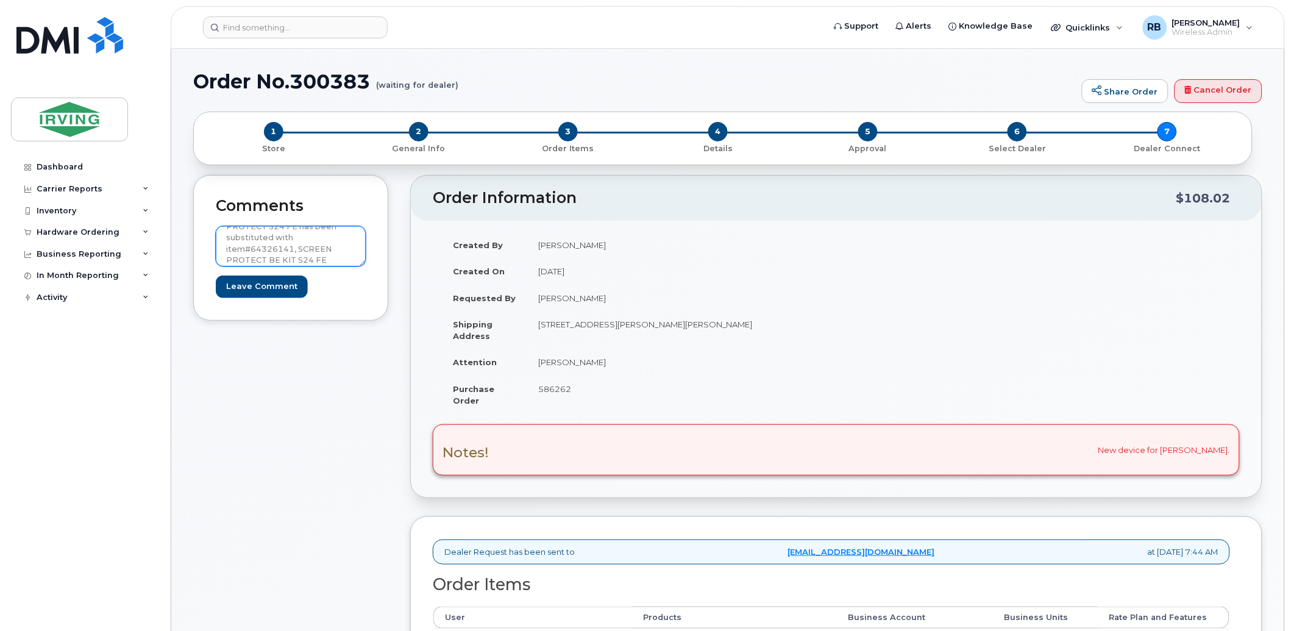
scroll to position [0, 0]
click at [294, 255] on textarea "Item#64326140, SCREEN PROTECT S24 FE has been substituted with item#64326141, S…" at bounding box center [291, 246] width 150 height 40
click at [333, 248] on textarea "Item#64326140, SCREEN PROTECT S24 FE $12.99 has been substituted with item#6432…" at bounding box center [291, 246] width 150 height 40
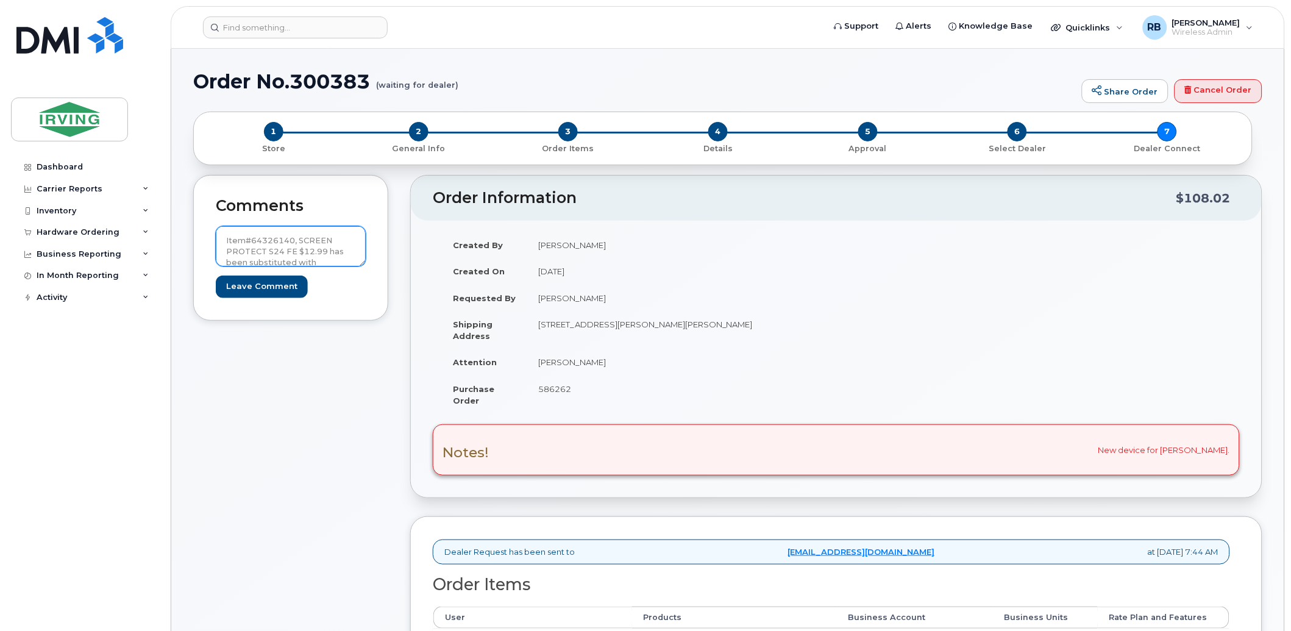
click at [325, 252] on textarea "Item#64326140, SCREEN PROTECT S24 FE $12.99 has been substituted with item#6432…" at bounding box center [291, 246] width 150 height 40
type textarea "Item#64326140, SCREEN PROTECT S24 FE $12.99 substituted with item#64326141, SCR…"
click at [289, 284] on input "Leave Comment" at bounding box center [262, 286] width 92 height 23
type input "Create Event"
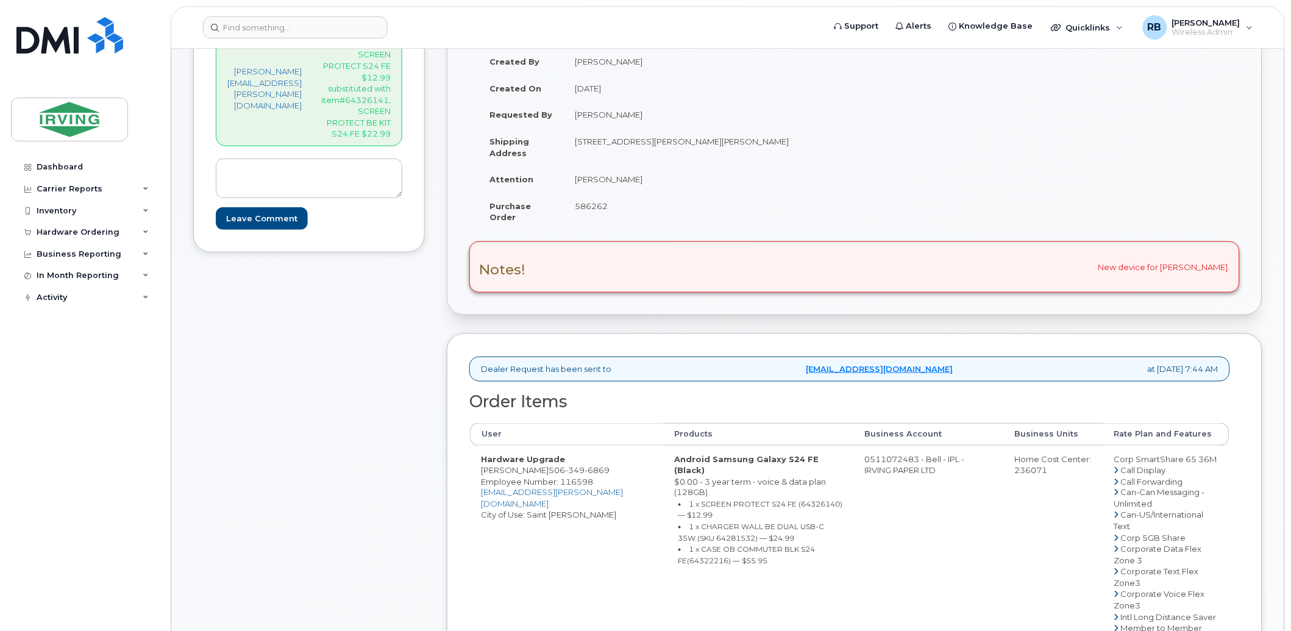
scroll to position [271, 0]
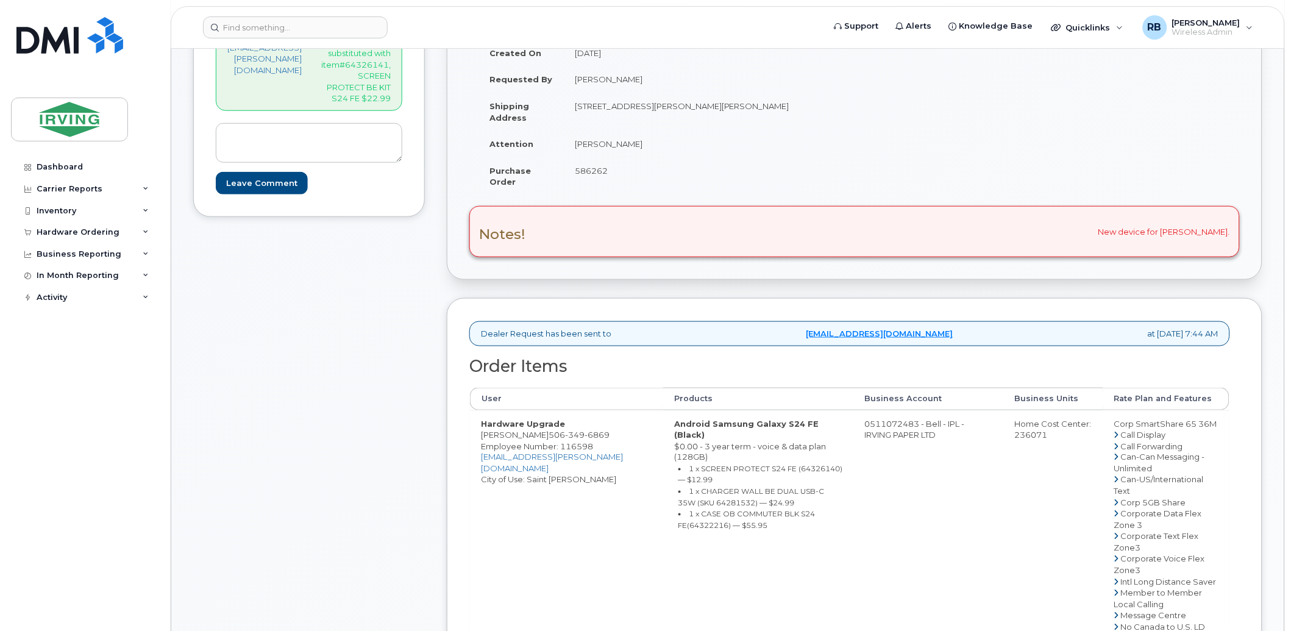
drag, startPoint x: 888, startPoint y: 424, endPoint x: 939, endPoint y: 423, distance: 51.2
copy td "511072483"
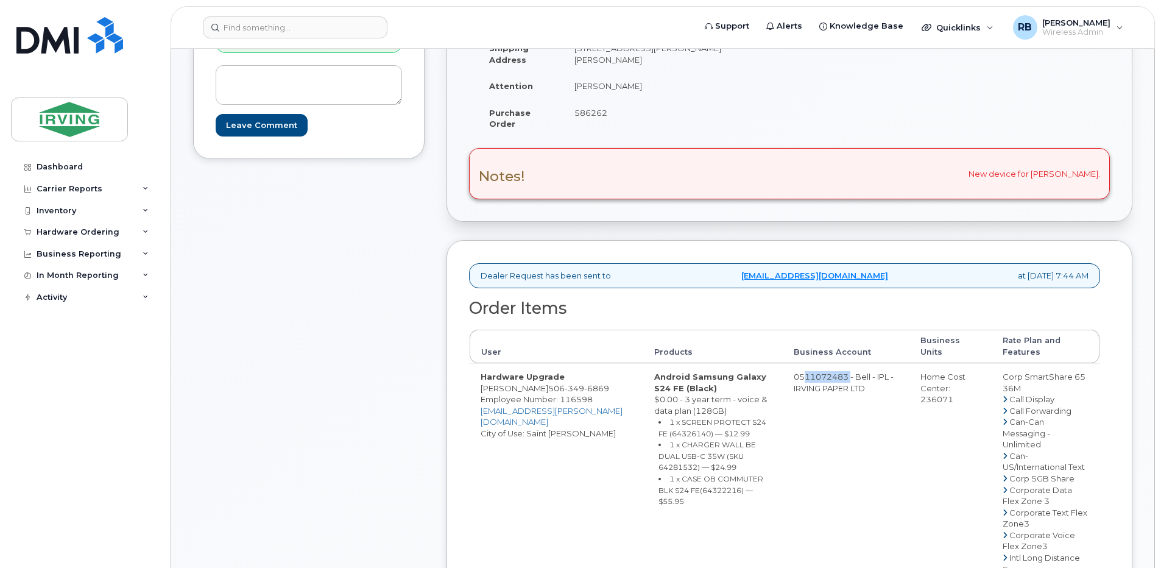
scroll to position [352, 0]
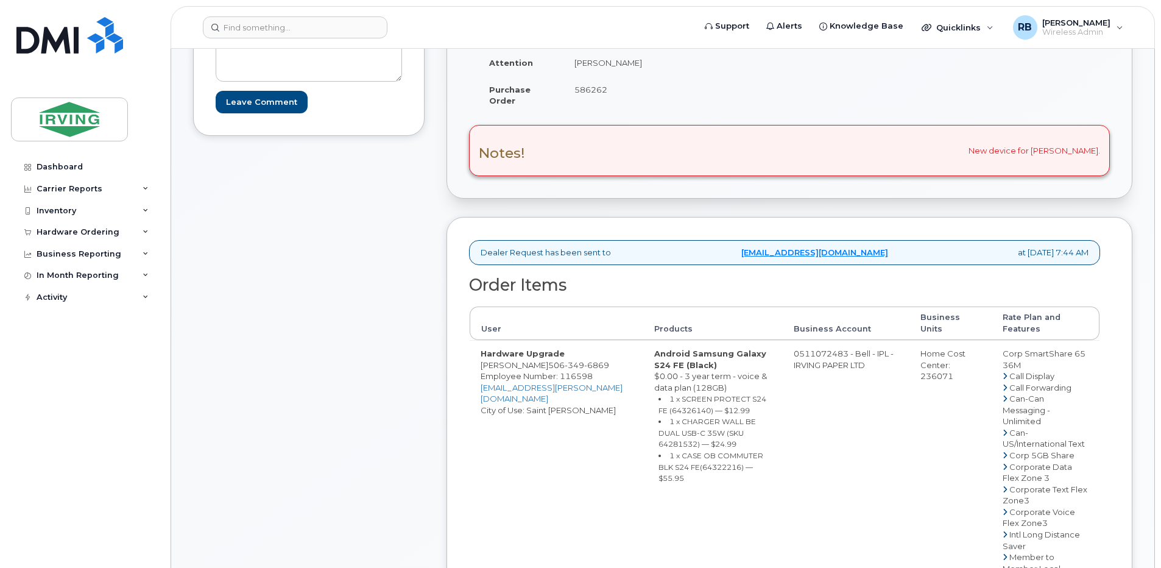
click at [606, 370] on span "[PHONE_NUMBER]" at bounding box center [578, 365] width 61 height 10
copy span "[PHONE_NUMBER]"
click at [419, 373] on div "Comments [PERSON_NAME][EMAIL_ADDRESS][PERSON_NAME][DOMAIN_NAME] Item#64326140, …" at bounding box center [309, 487] width 232 height 1224
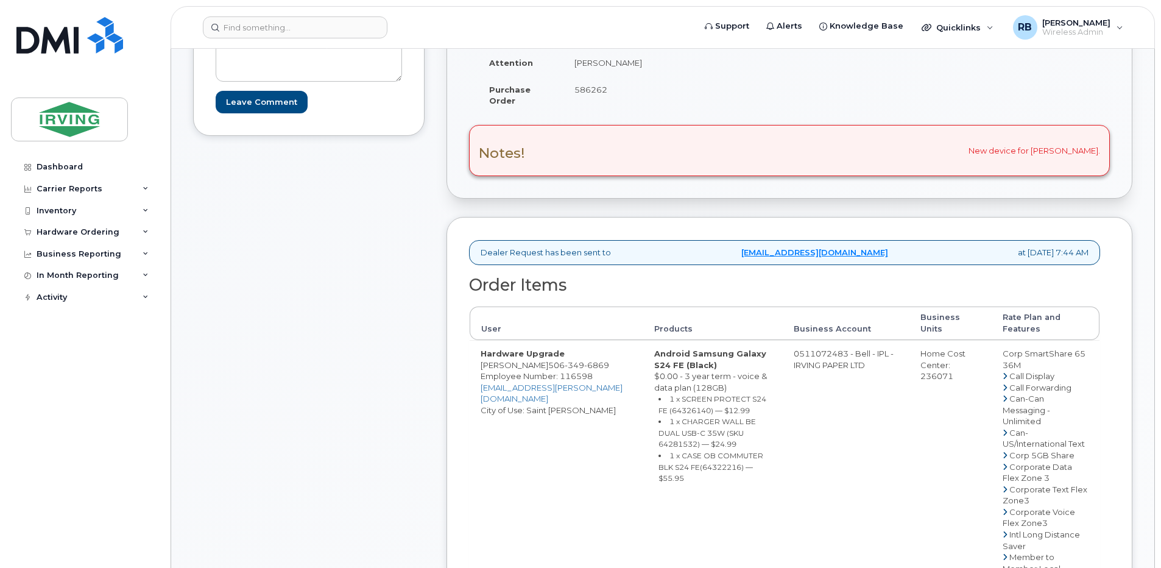
click at [425, 439] on div "Comments [PERSON_NAME][EMAIL_ADDRESS][PERSON_NAME][DOMAIN_NAME] Item#64326140, …" at bounding box center [309, 487] width 232 height 1224
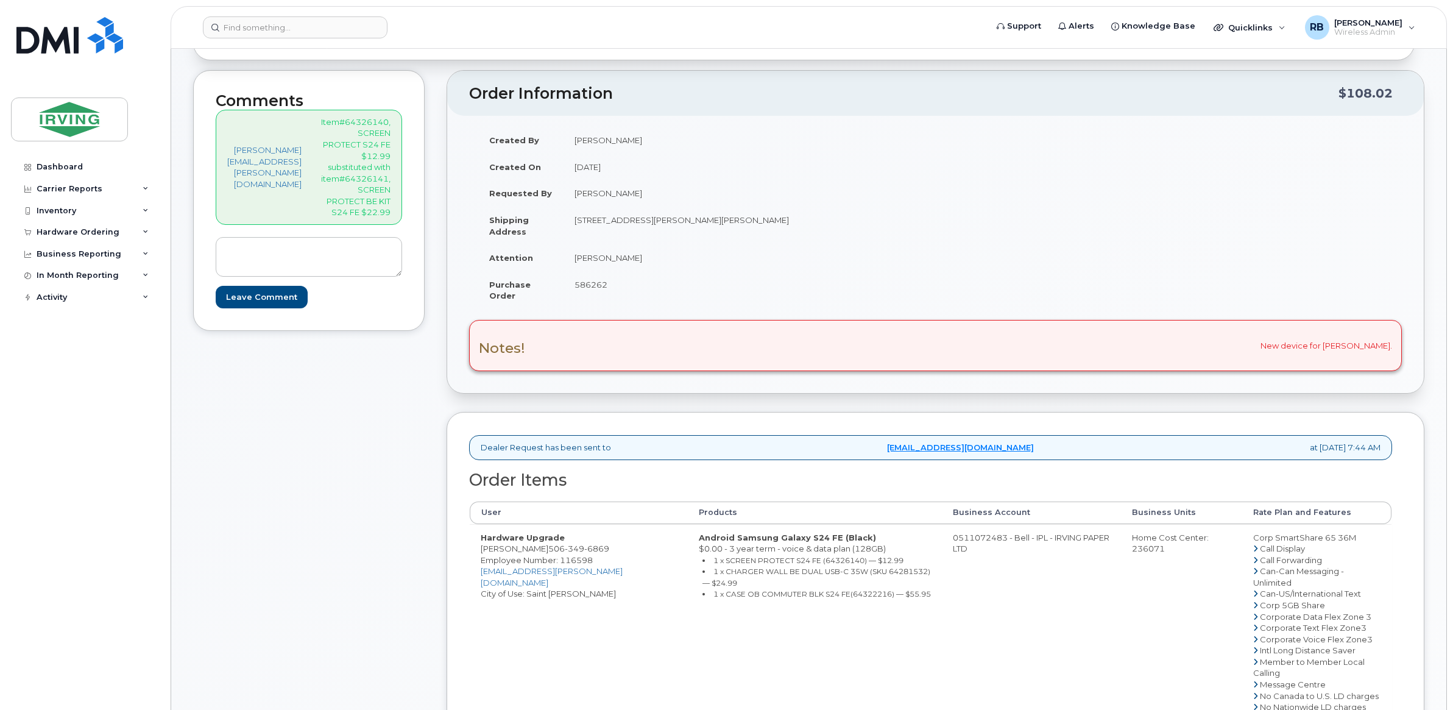
scroll to position [148, 0]
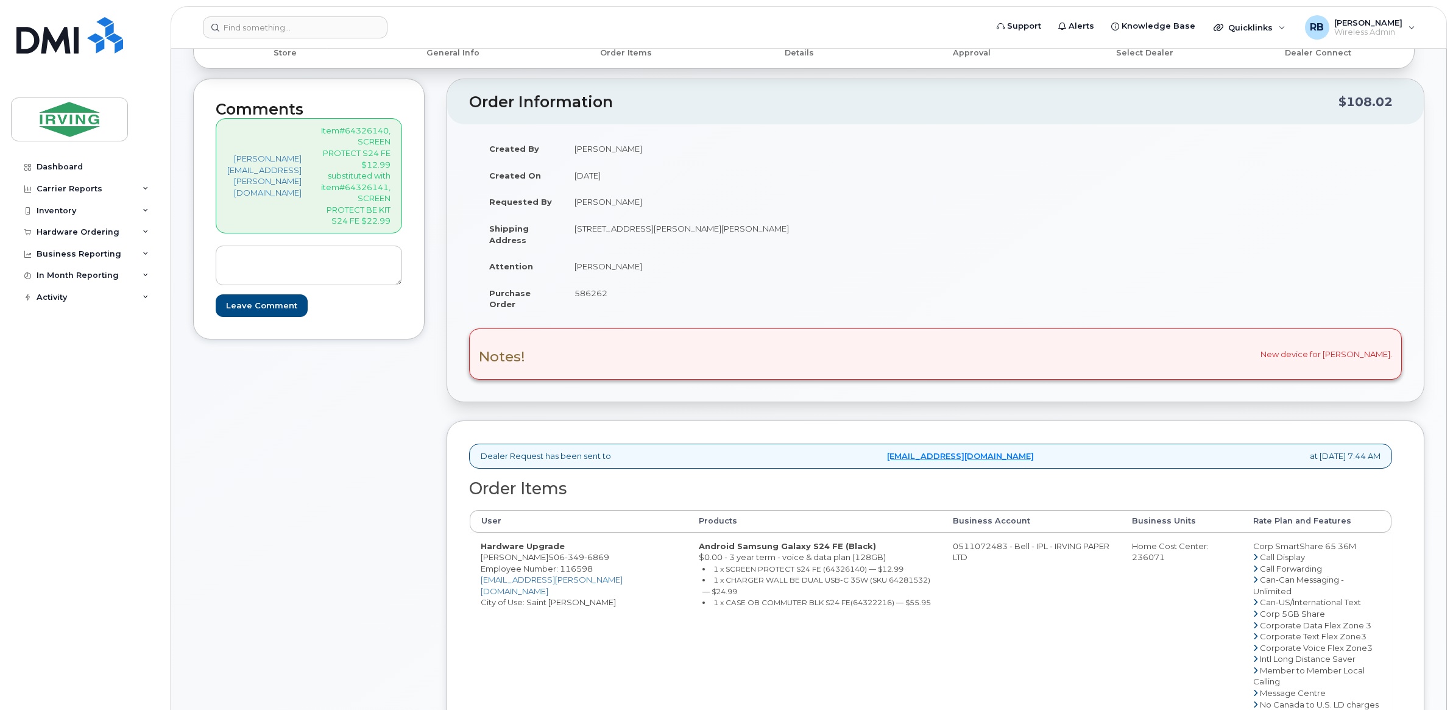
click at [364, 506] on div "Comments [PERSON_NAME][EMAIL_ADDRESS][PERSON_NAME][DOMAIN_NAME] Item#64326140, …" at bounding box center [309, 572] width 232 height 987
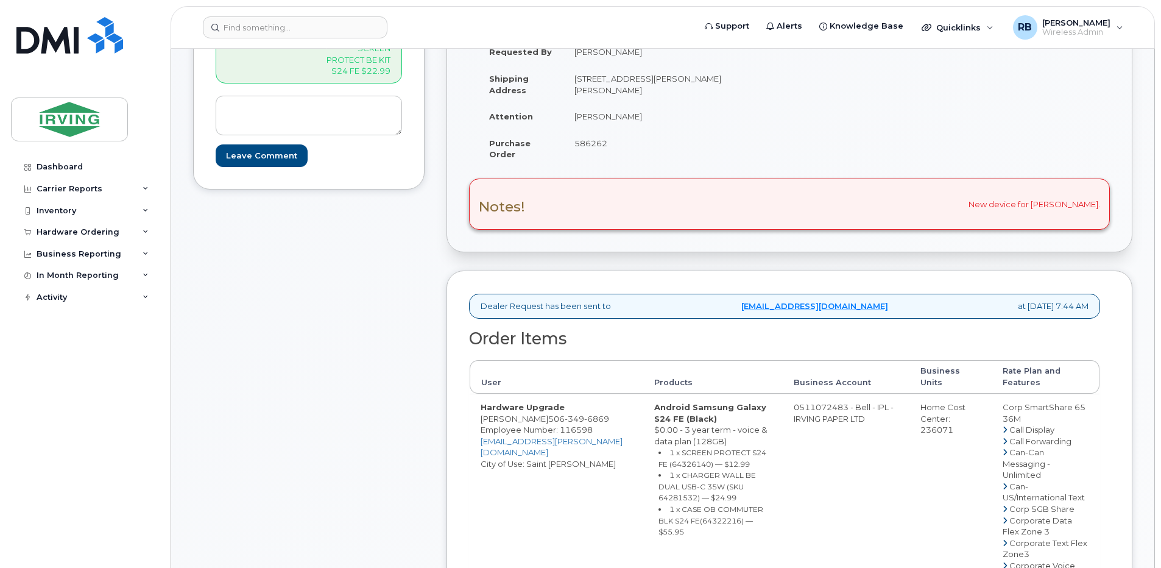
scroll to position [325, 0]
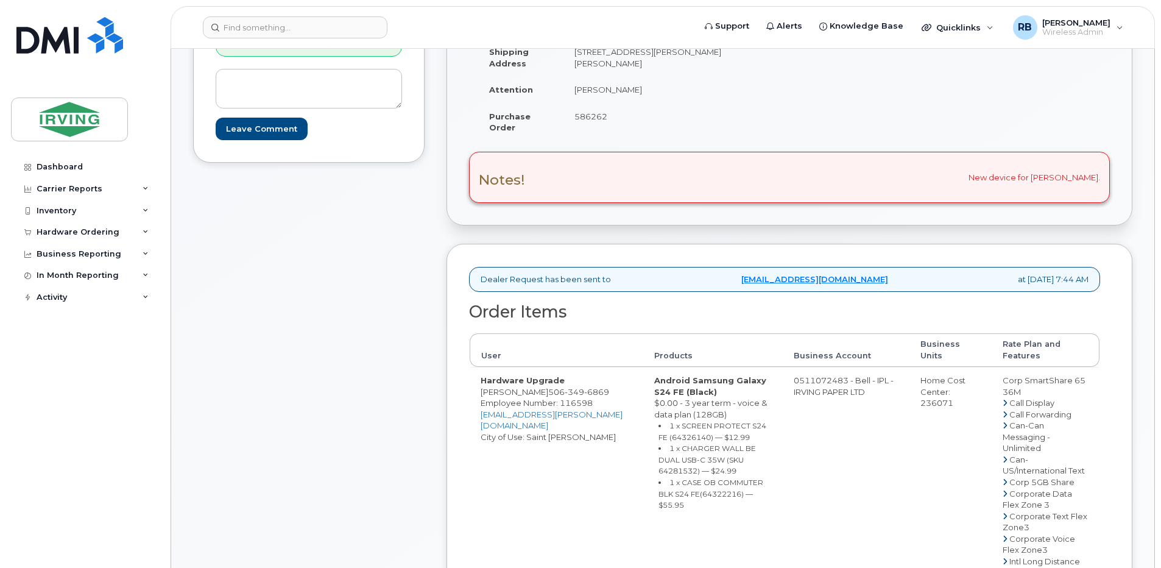
click at [425, 386] on div "Comments roberts.brad@chandlersales.com Item#64326140, SCREEN PROTECT S24 FE $1…" at bounding box center [309, 514] width 232 height 1224
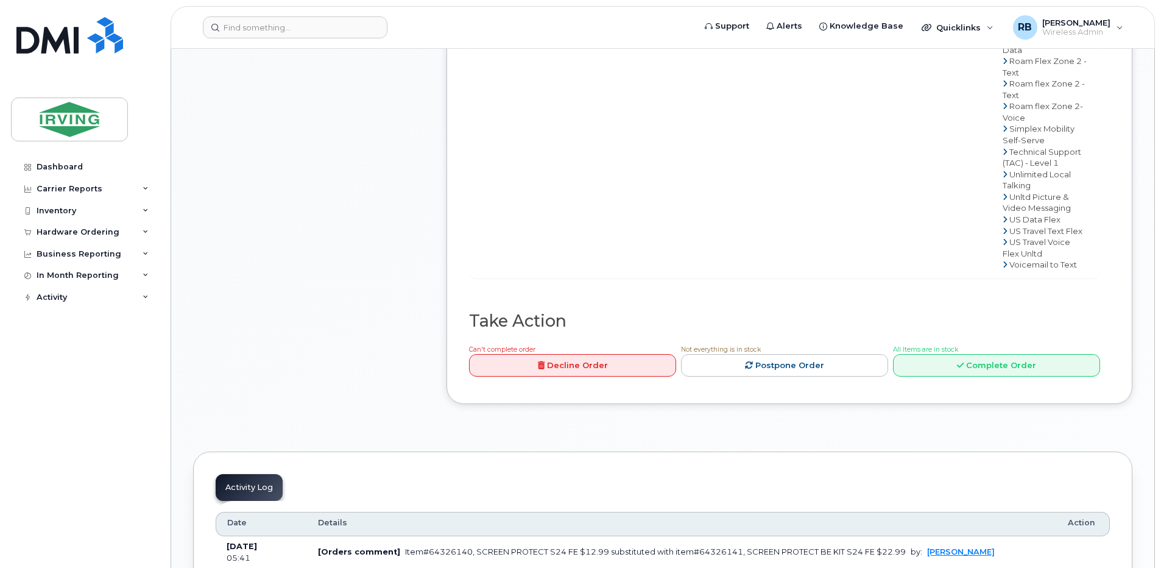
scroll to position [1056, 0]
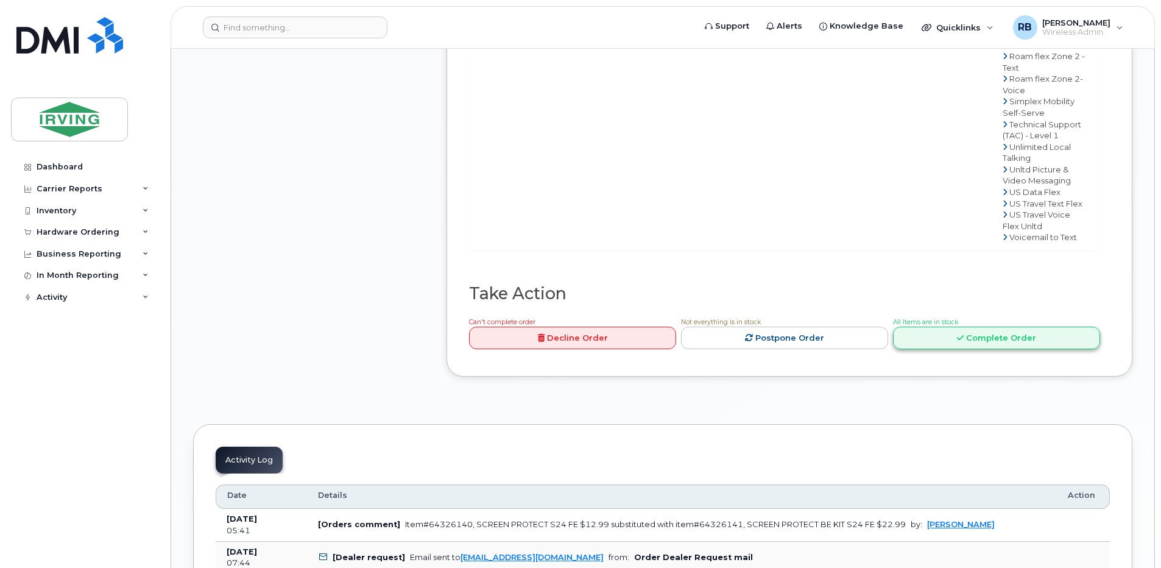
click at [964, 349] on link "Complete Order" at bounding box center [996, 338] width 207 height 23
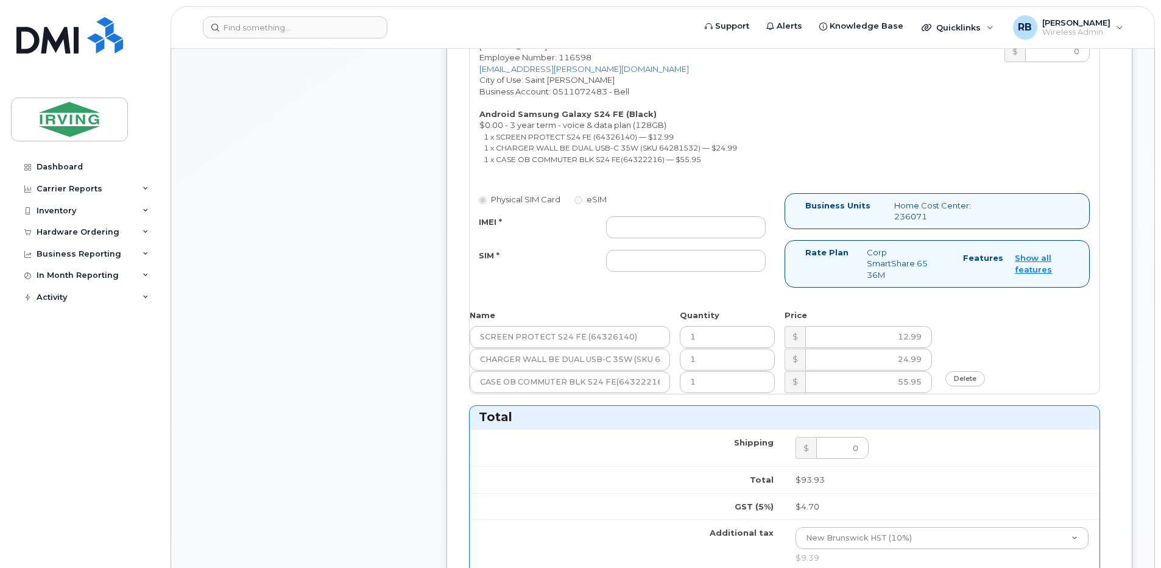
scroll to position [650, 0]
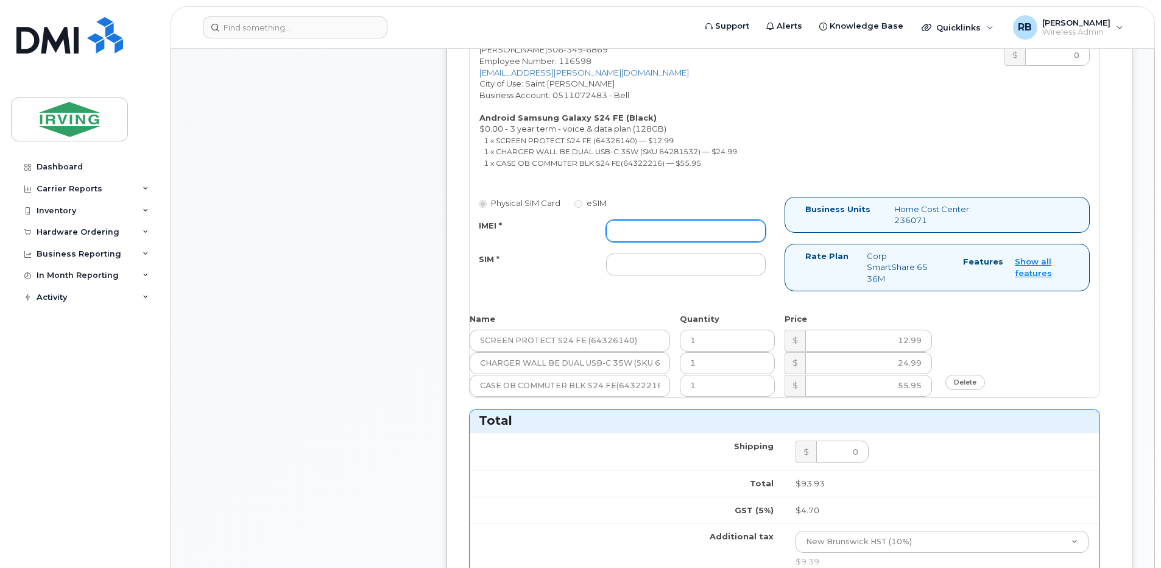
click at [743, 242] on input "IMEI *" at bounding box center [686, 231] width 160 height 22
type input "352693796097182"
click at [679, 273] on input "SIM *" at bounding box center [686, 264] width 160 height 22
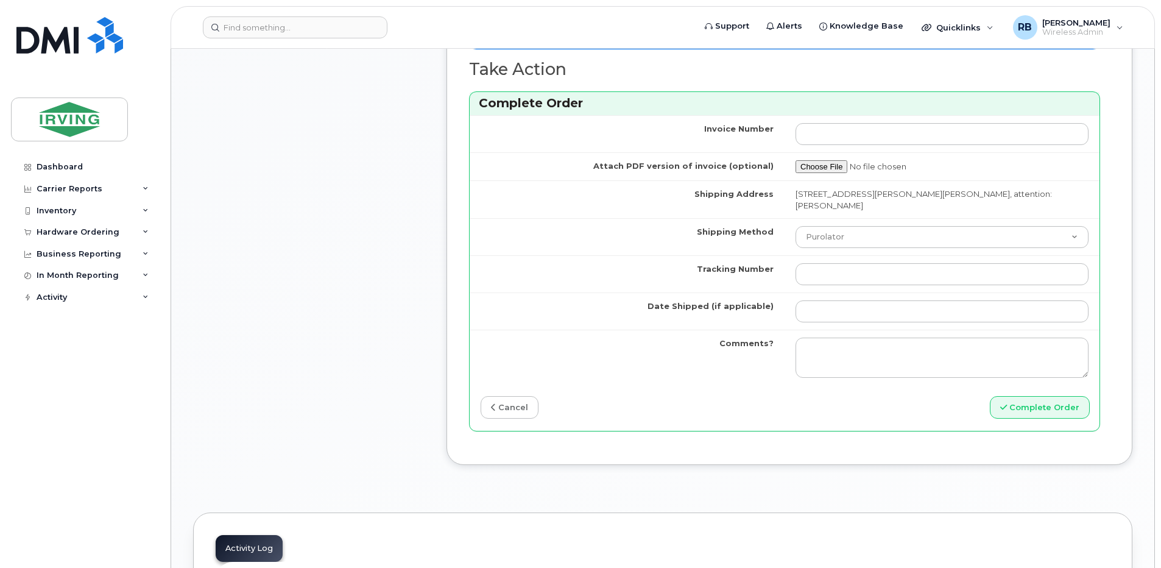
scroll to position [1381, 0]
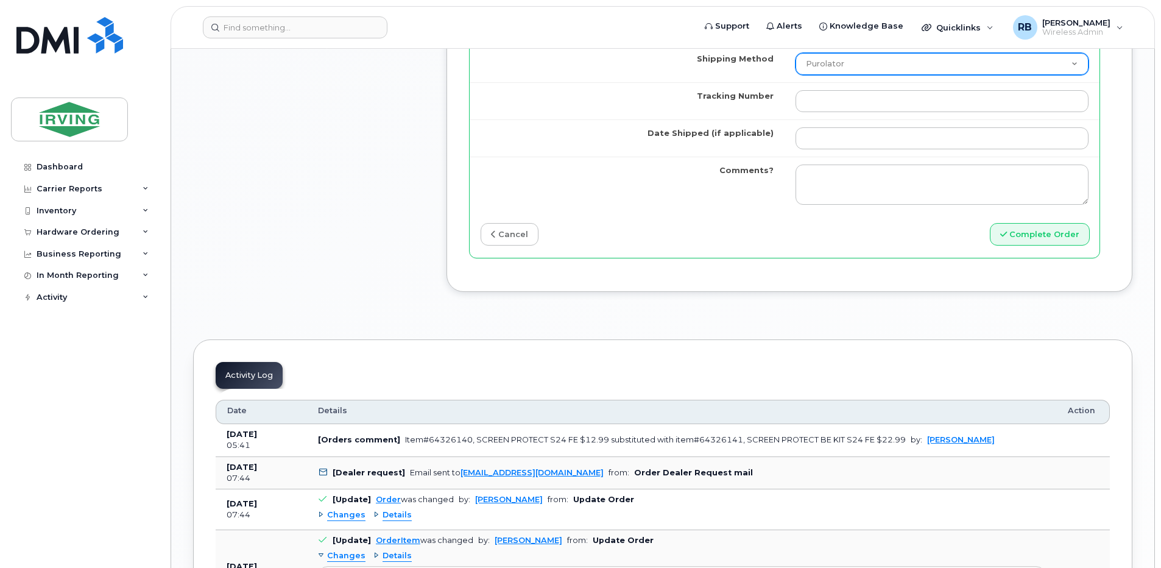
type input "89302610207415303798"
click at [841, 75] on select "Purolator UPS FedEx Canada Post Courier Other Drop Off Pick Up" at bounding box center [942, 64] width 293 height 22
select select "Drop Off"
click at [824, 64] on select "Purolator UPS FedEx Canada Post Courier Other Drop Off Pick Up" at bounding box center [942, 64] width 293 height 22
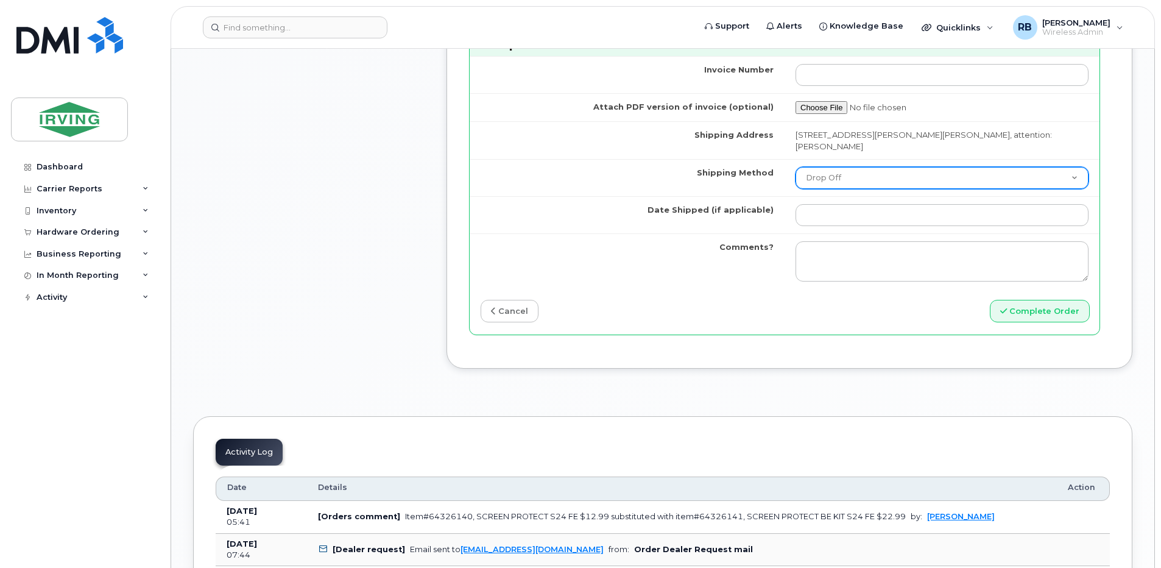
scroll to position [1300, 0]
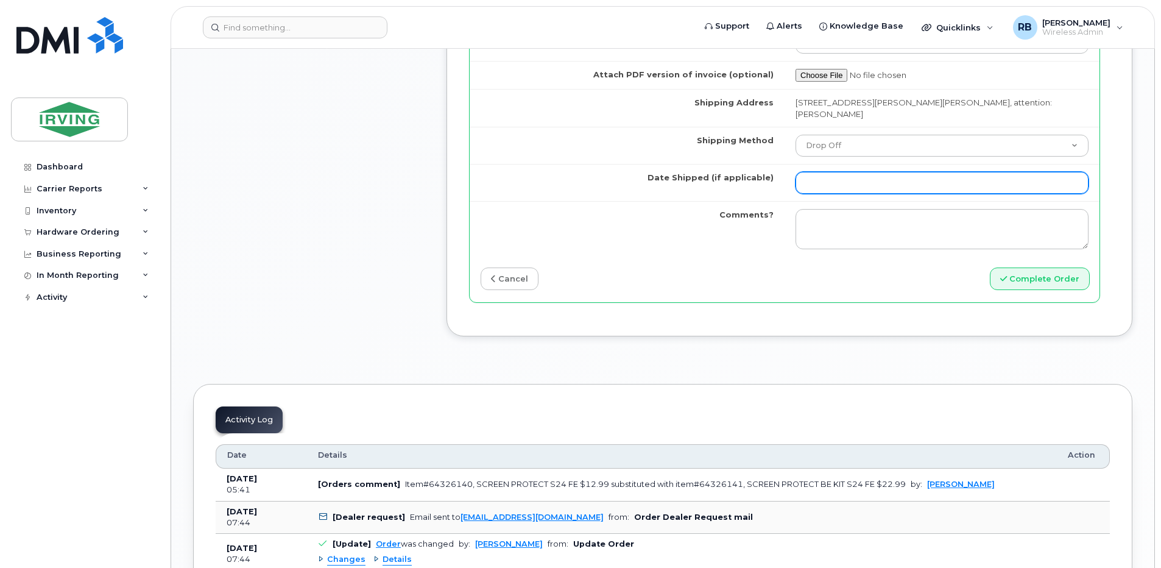
click at [843, 193] on input "Date Shipped (if applicable)" at bounding box center [942, 183] width 293 height 22
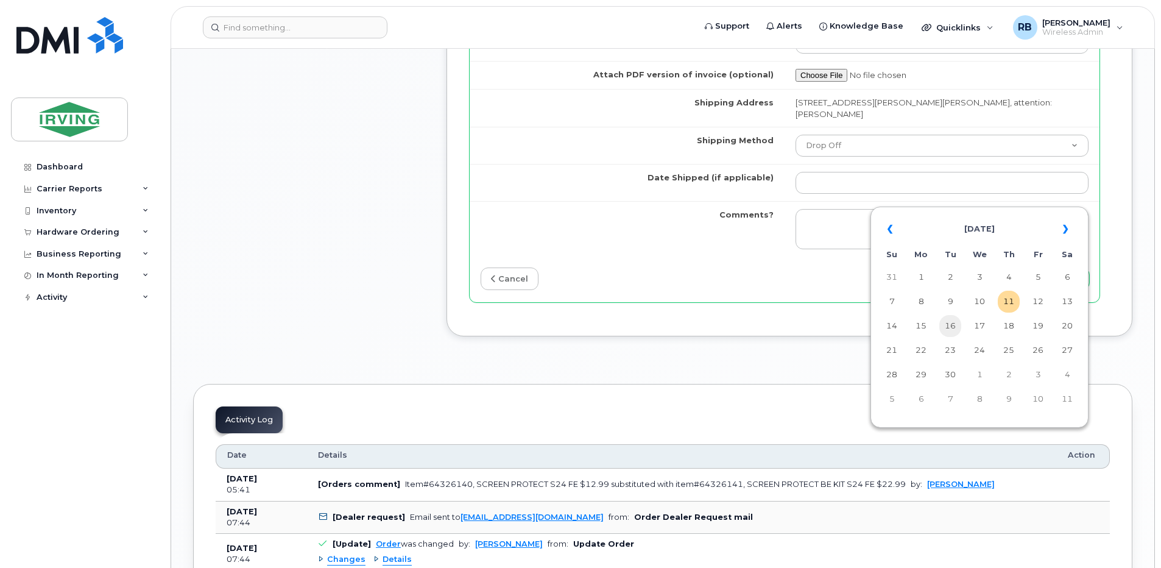
click at [949, 324] on td "16" at bounding box center [951, 326] width 22 height 22
type input "[DATE]"
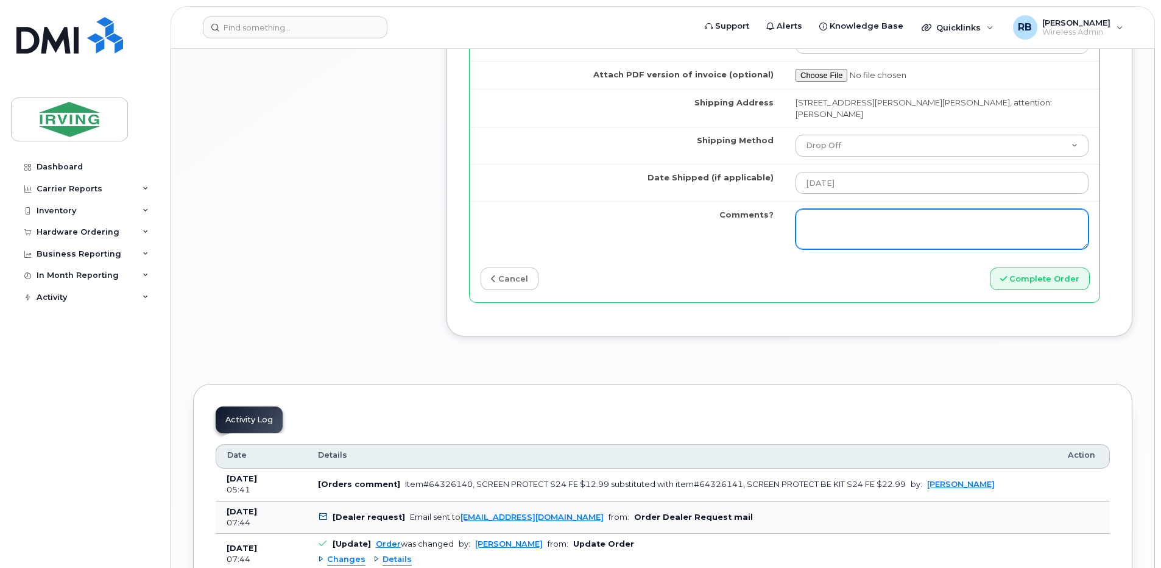
click at [897, 233] on textarea "Comments?" at bounding box center [942, 229] width 293 height 40
type textarea "Please be advised the order has been completed. SO#26205221 Allow 1-3 business …"
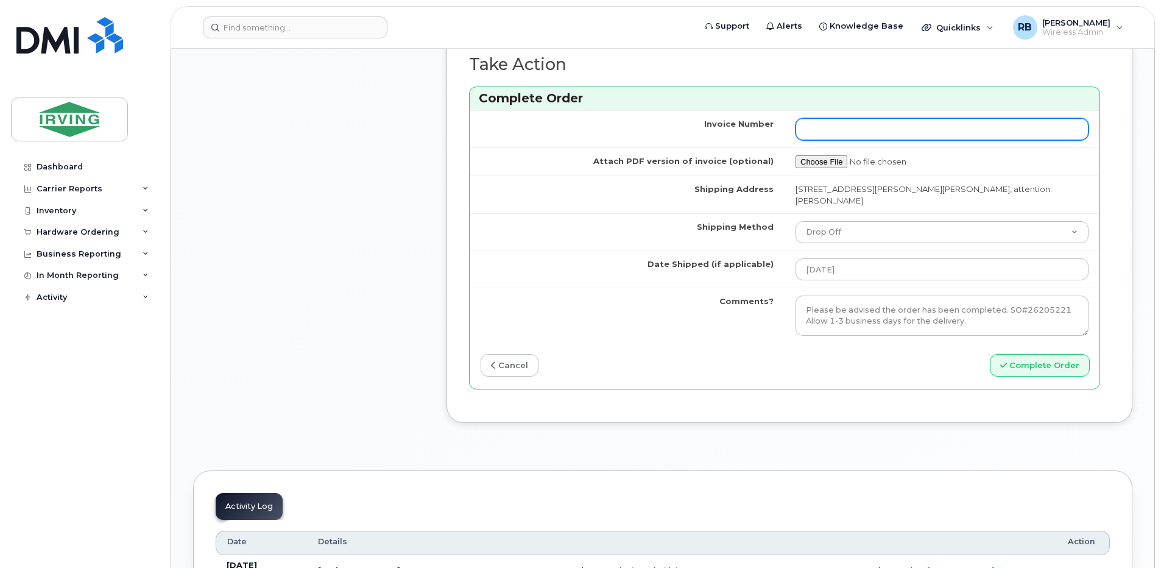
scroll to position [1219, 0]
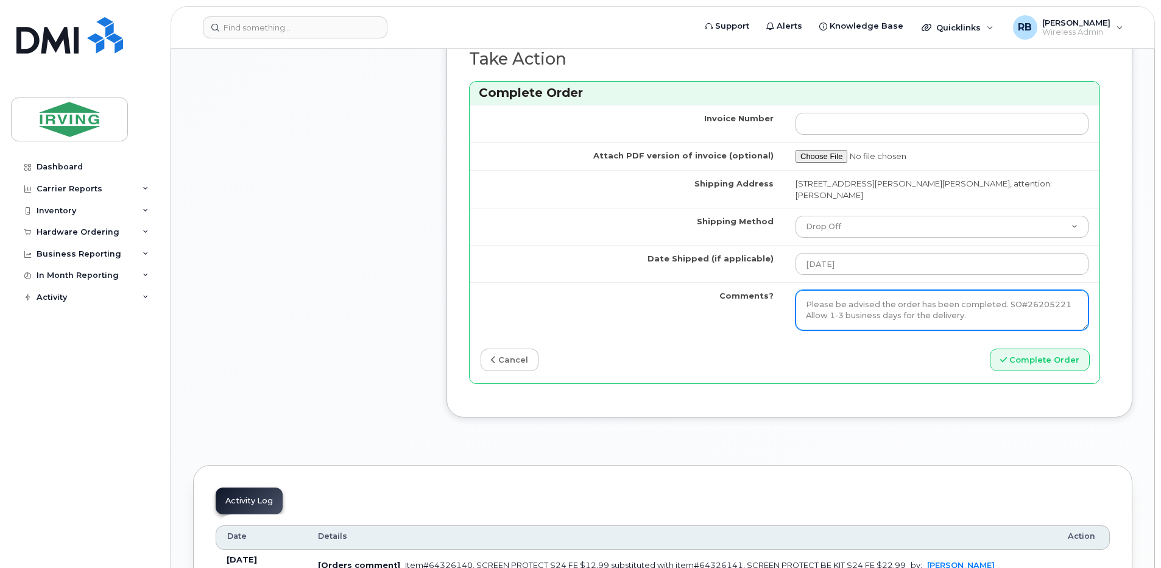
click at [918, 315] on textarea "Please be advised the order has been completed. SO#26205221 Allow 1-3 business …" at bounding box center [942, 310] width 293 height 40
click at [785, 371] on div "cancel" at bounding box center [627, 360] width 315 height 23
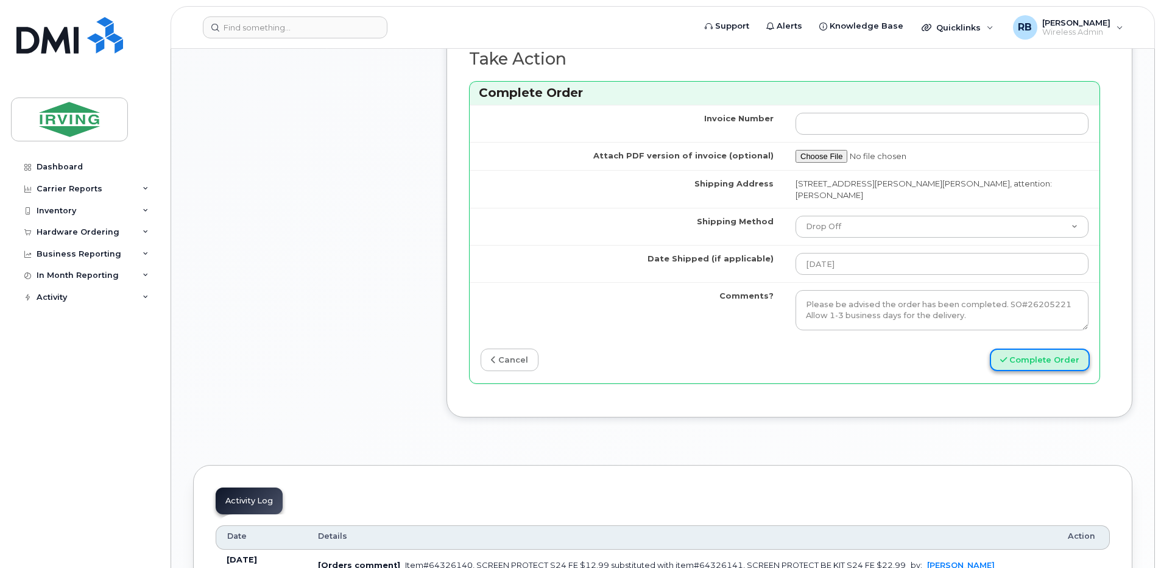
click at [1016, 371] on button "Complete Order" at bounding box center [1040, 360] width 100 height 23
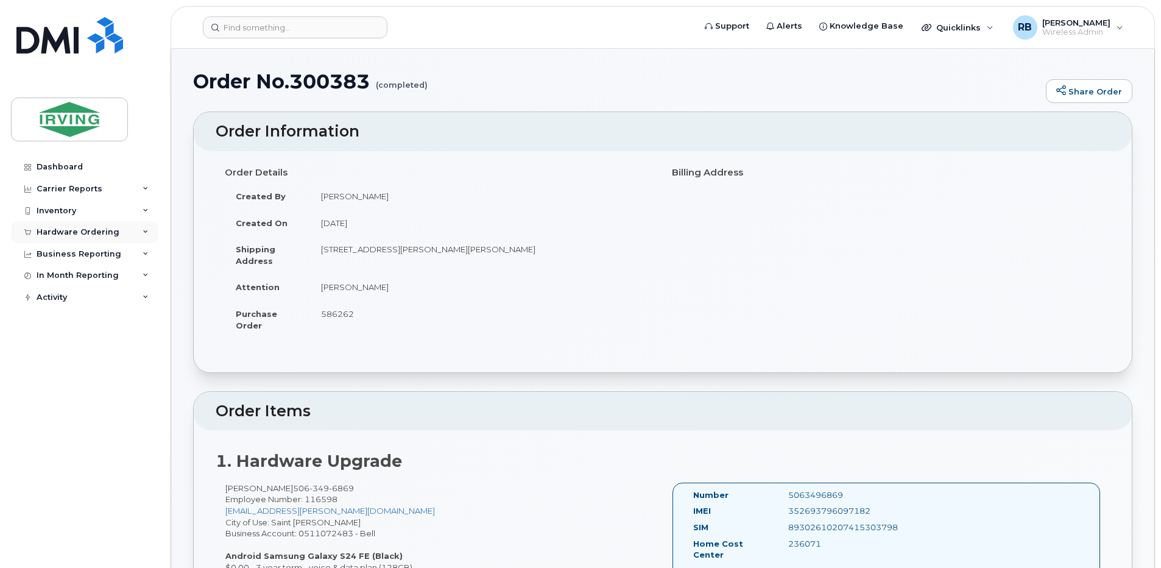
click at [88, 229] on div "Hardware Ordering" at bounding box center [78, 232] width 83 height 10
click at [62, 278] on div "Orders" at bounding box center [57, 277] width 30 height 11
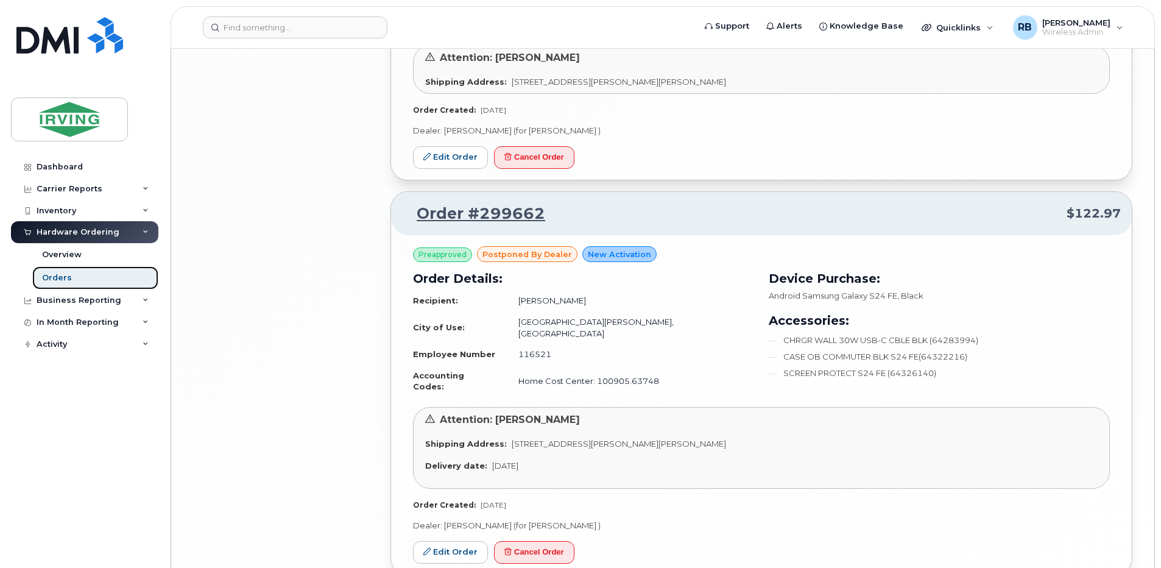
scroll to position [2378, 0]
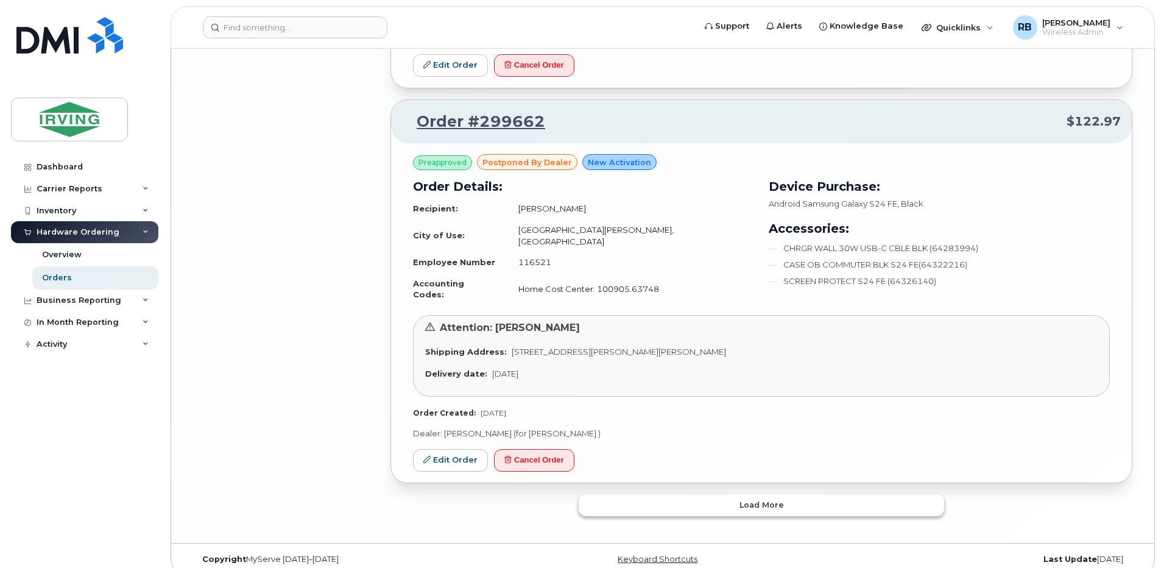
click at [721, 494] on button "Load more" at bounding box center [762, 505] width 366 height 22
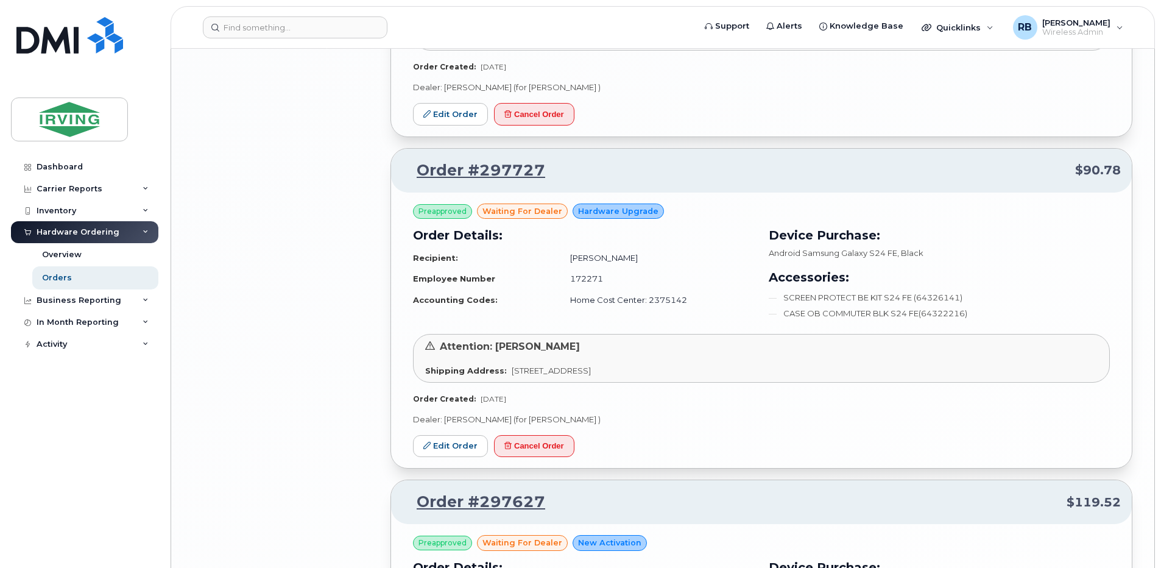
scroll to position [2996, 0]
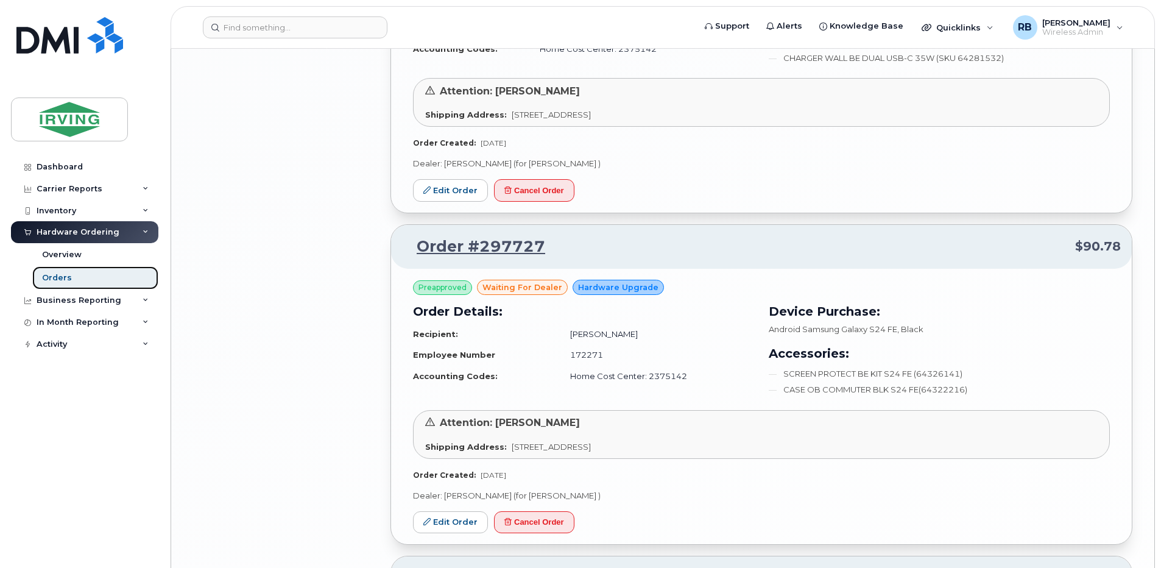
click at [60, 274] on div "Orders" at bounding box center [57, 277] width 30 height 11
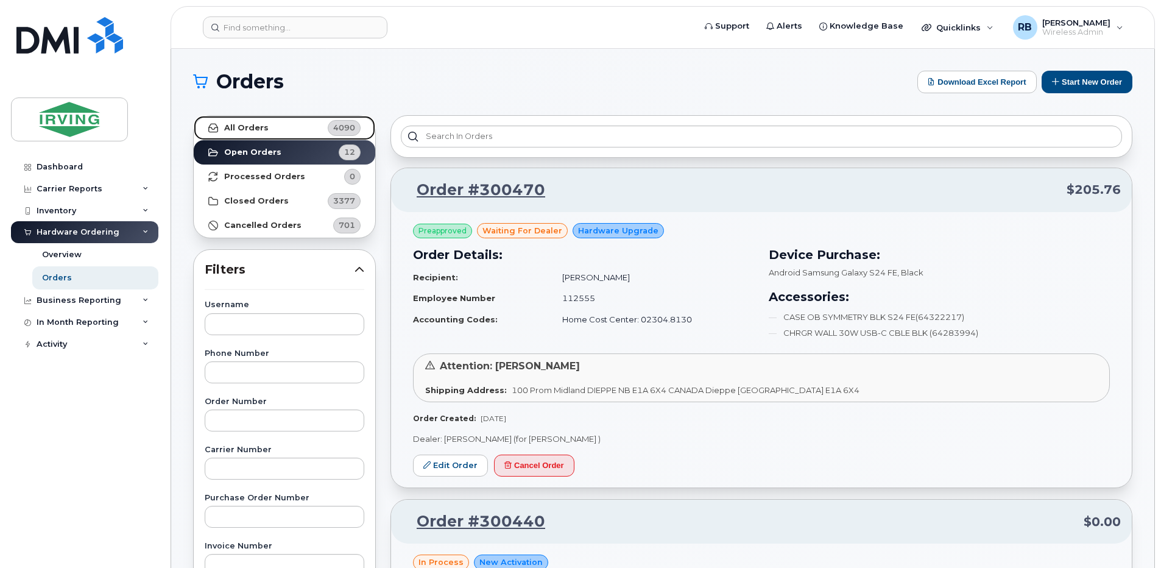
click at [235, 129] on strong "All Orders" at bounding box center [246, 128] width 44 height 10
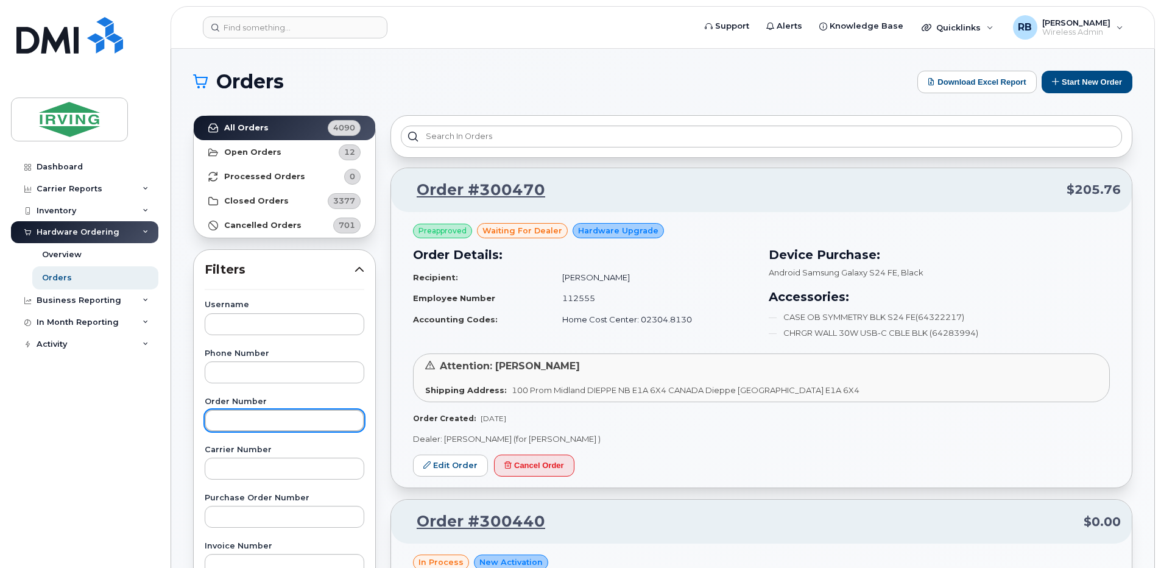
click at [264, 417] on input "text" at bounding box center [285, 420] width 160 height 22
type input "297590"
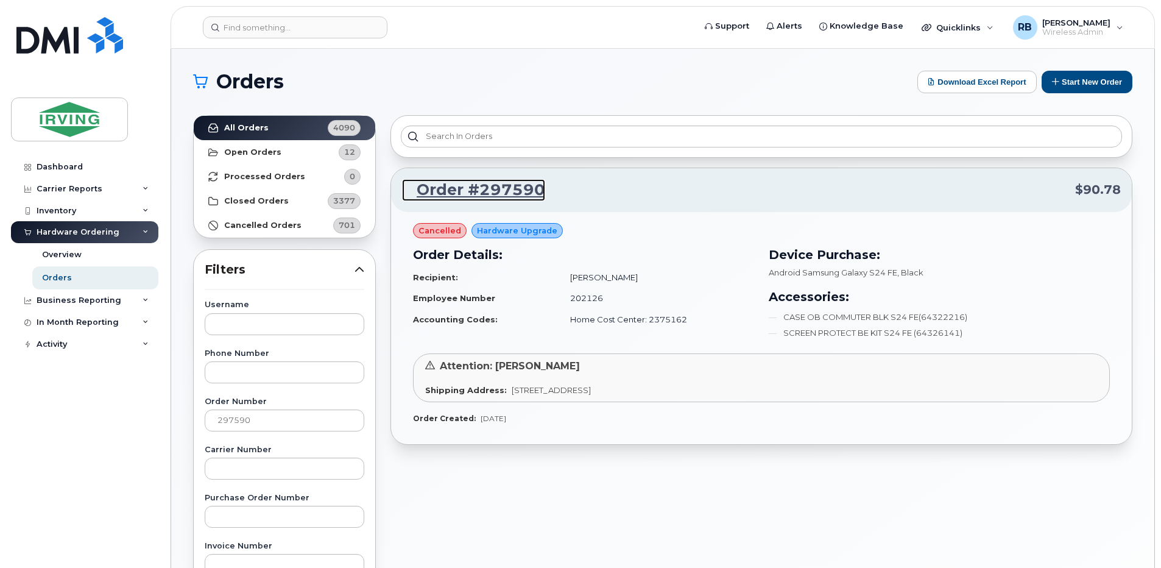
click at [489, 187] on link "Order #297590" at bounding box center [473, 190] width 143 height 22
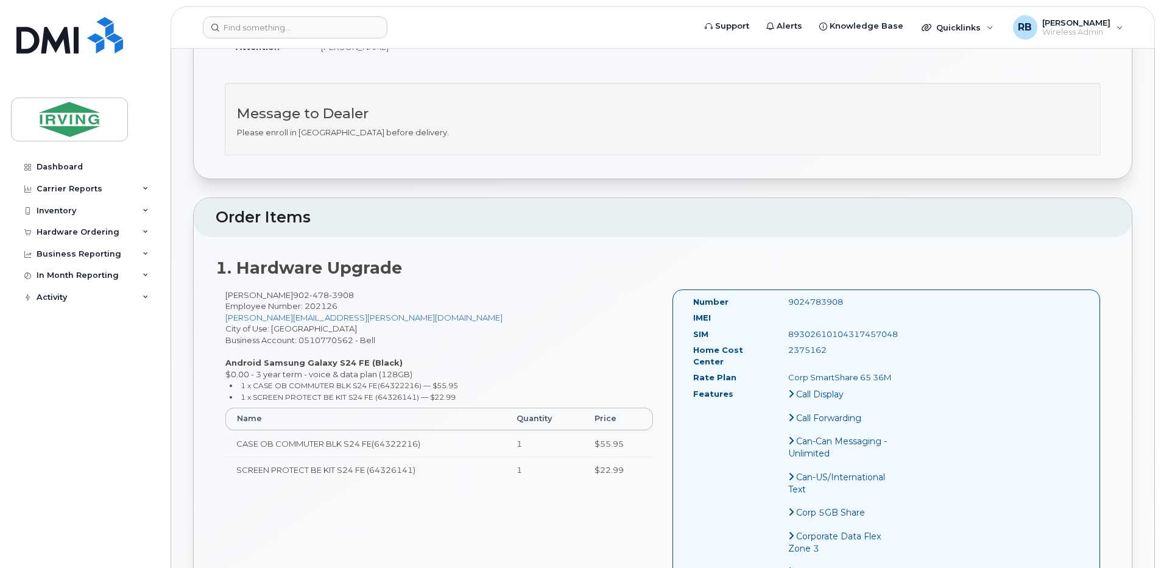
scroll to position [244, 0]
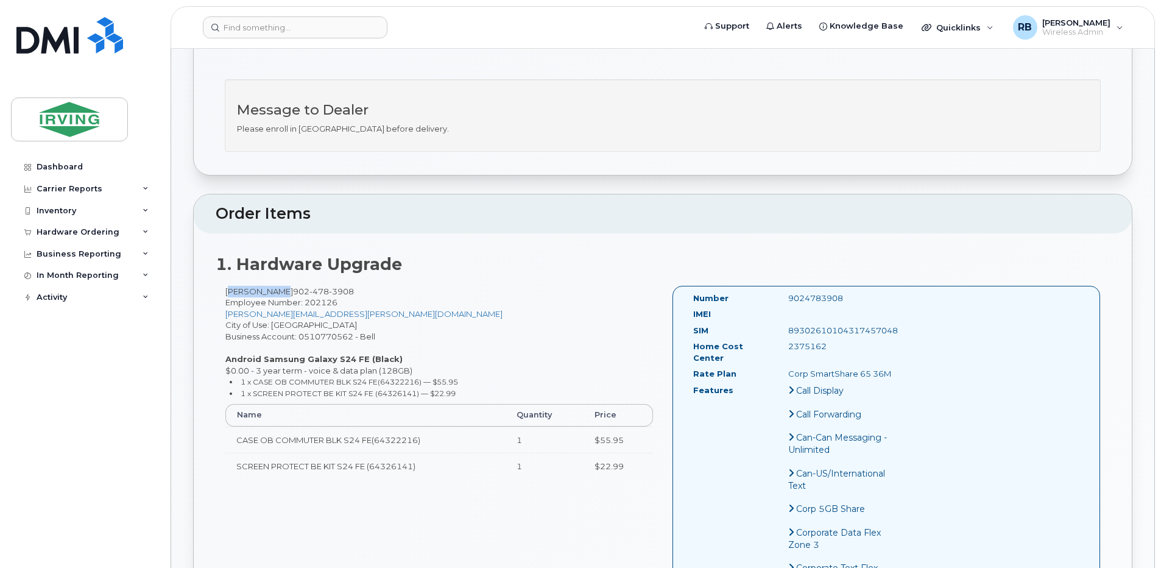
drag, startPoint x: 277, startPoint y: 292, endPoint x: 226, endPoint y: 295, distance: 51.3
click at [226, 295] on div "James Ragan 902 478 3908 Employee Number: 202126 ragan.james@irvingshipbuilding…" at bounding box center [439, 388] width 447 height 205
copy div "James Ragan"
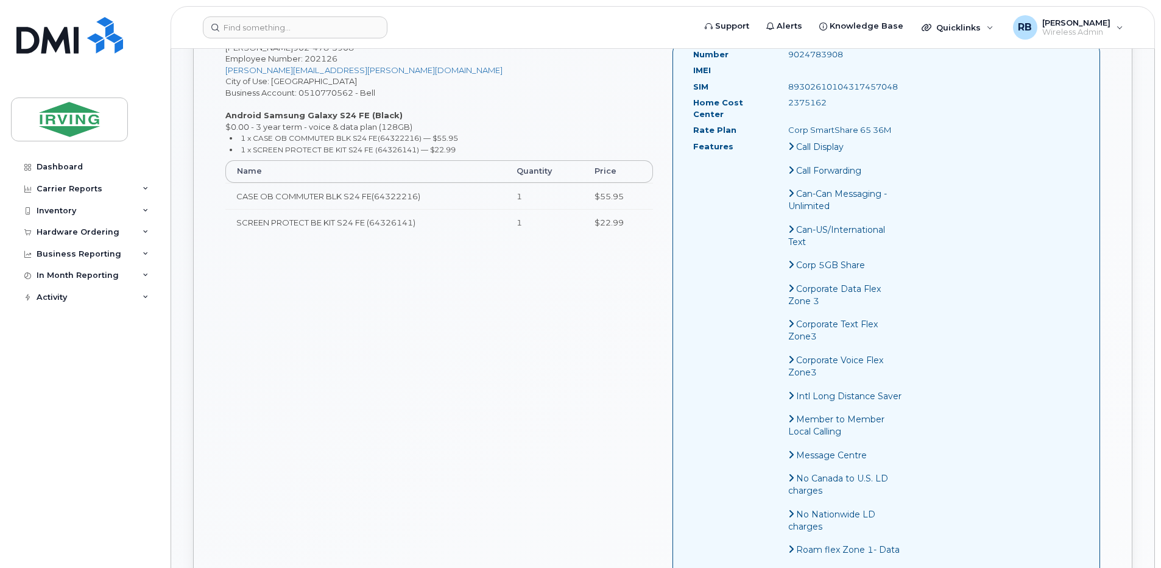
scroll to position [406, 0]
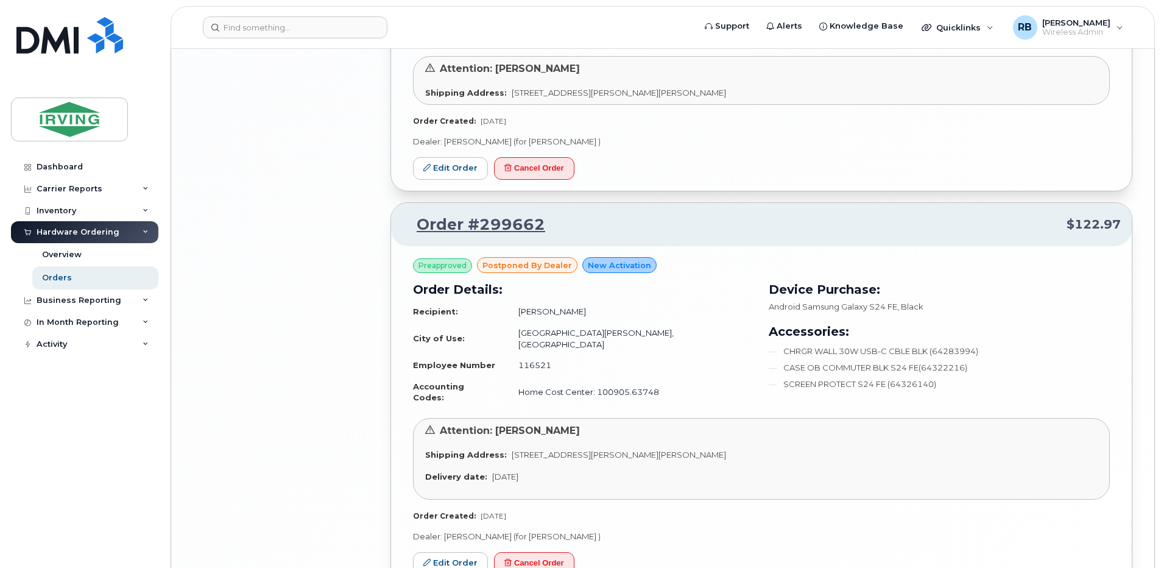
scroll to position [2378, 0]
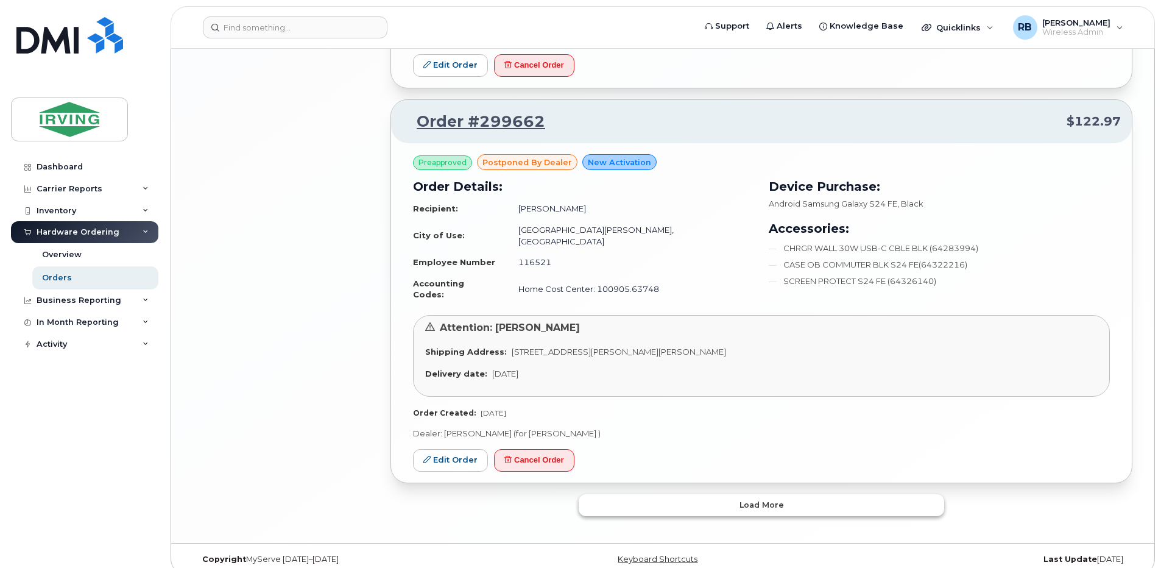
click at [705, 494] on button "Load more" at bounding box center [762, 505] width 366 height 22
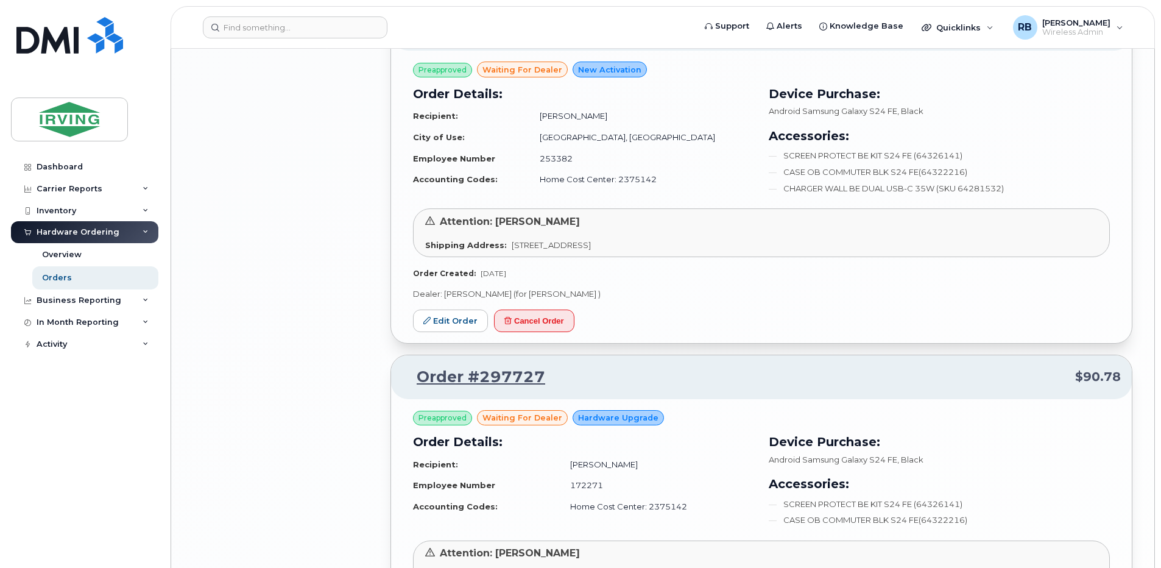
scroll to position [2784, 0]
